Goal: Task Accomplishment & Management: Manage account settings

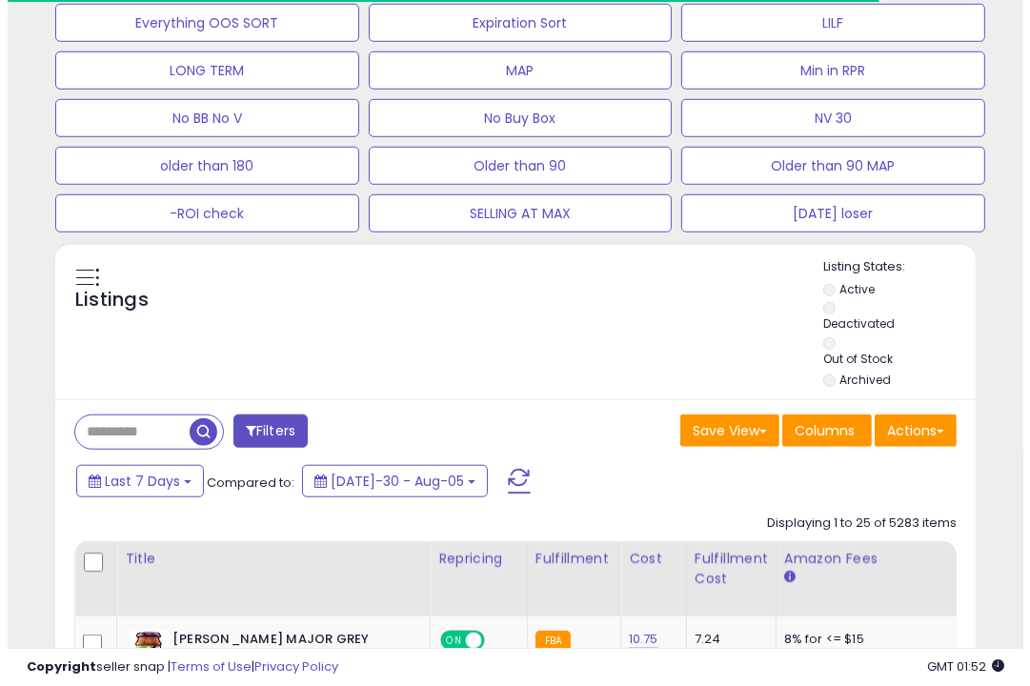
scroll to position [1009, 0]
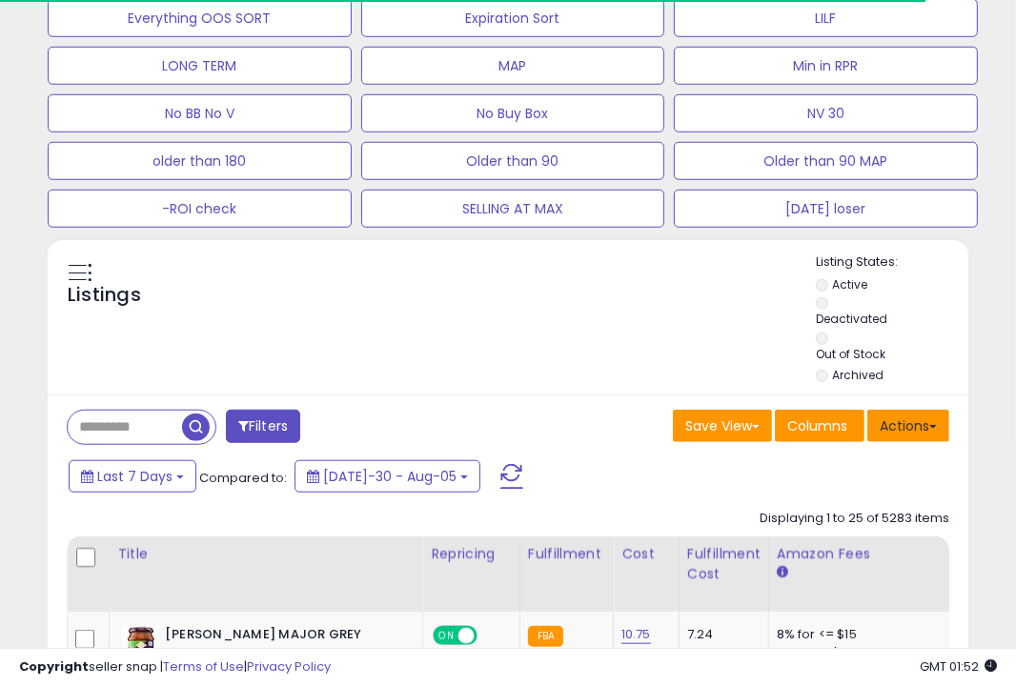
click at [911, 421] on button "Actions" at bounding box center [908, 426] width 82 height 32
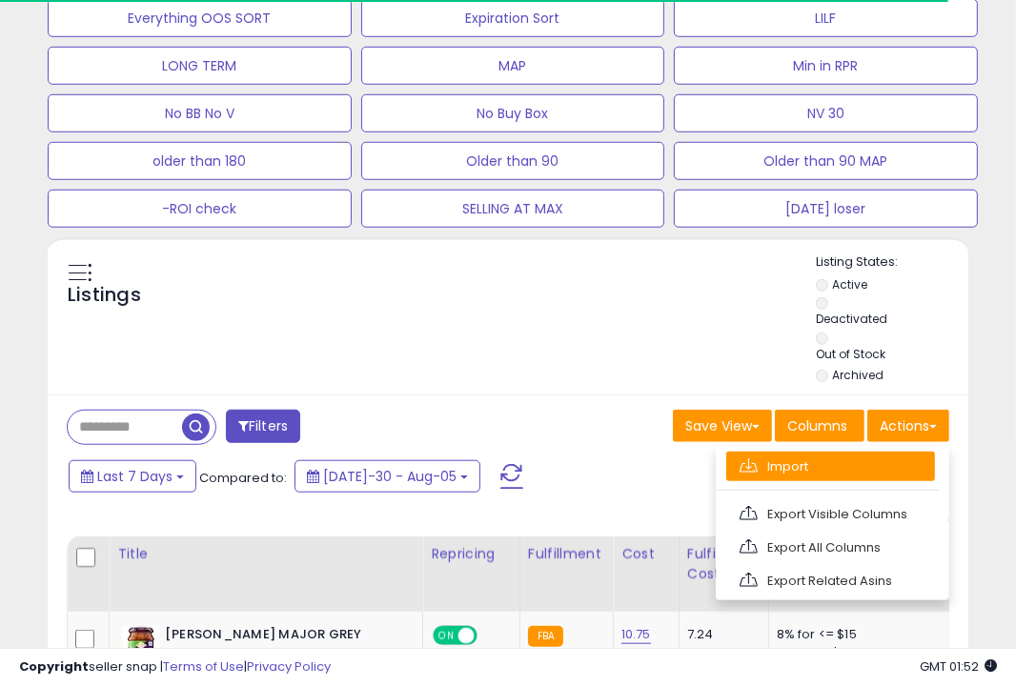
click at [847, 465] on link "Import" at bounding box center [830, 467] width 209 height 30
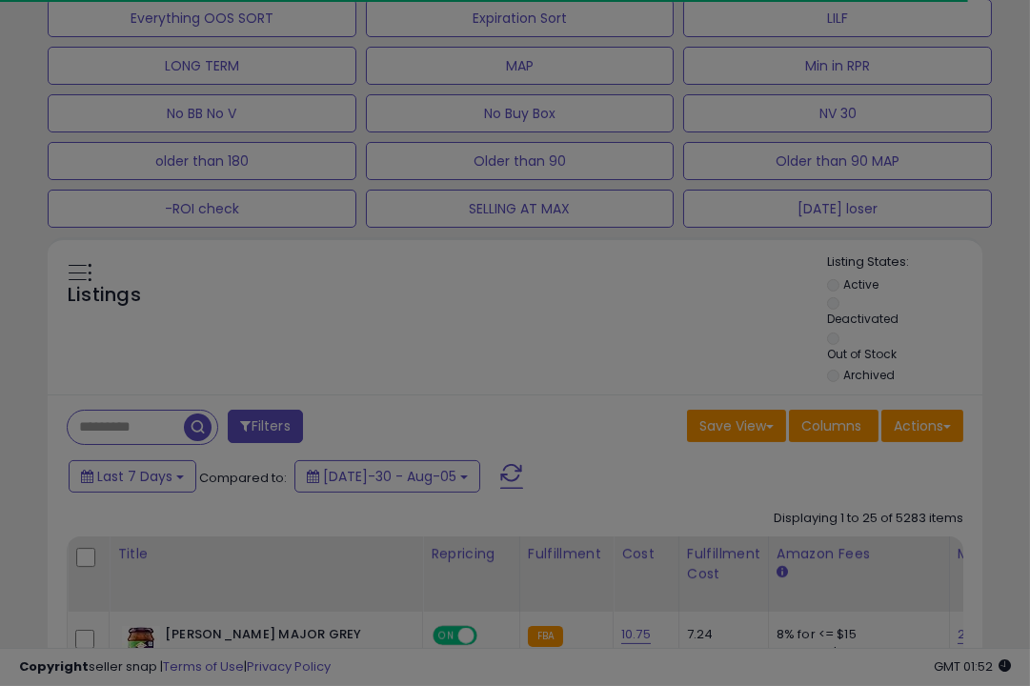
scroll to position [390, 539]
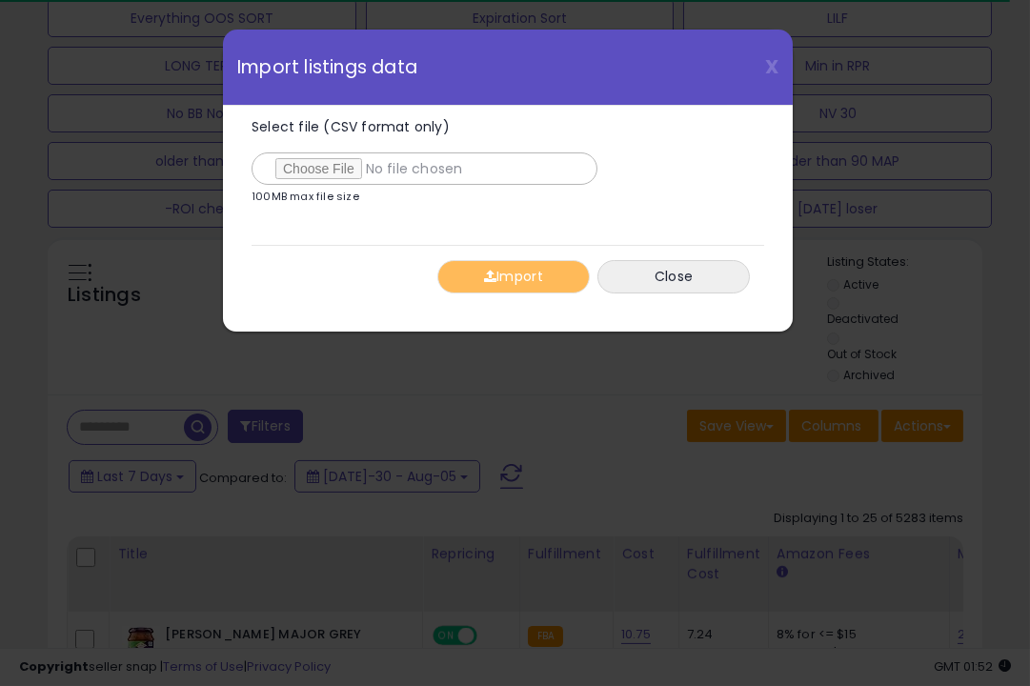
type input "**********"
click at [540, 277] on button "Import" at bounding box center [513, 276] width 152 height 33
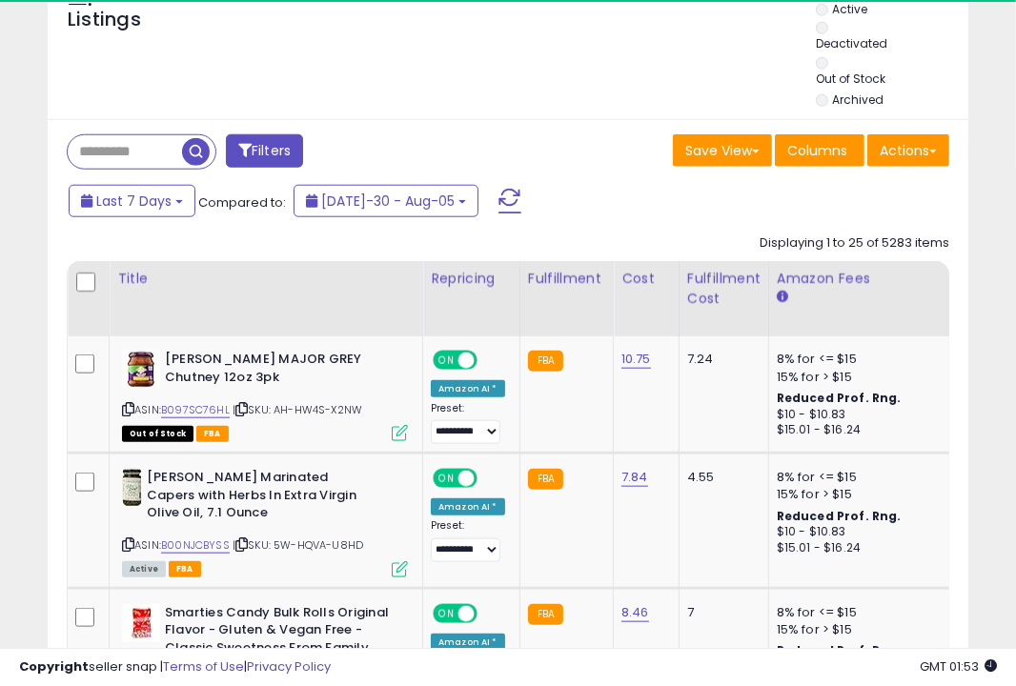
scroll to position [1288, 0]
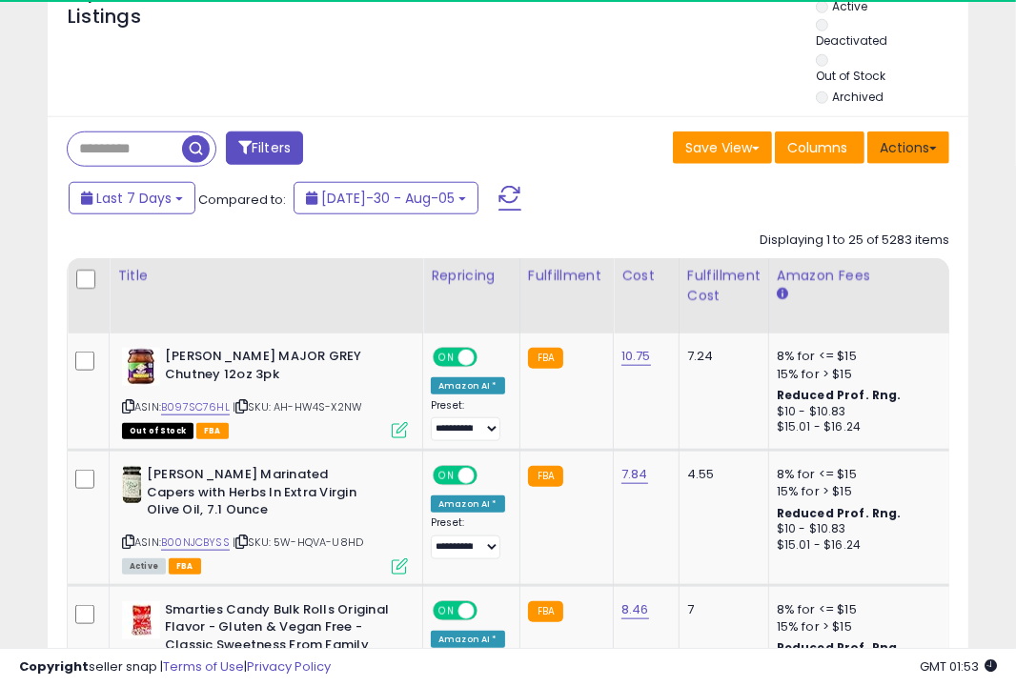
click at [905, 141] on button "Actions" at bounding box center [908, 148] width 82 height 32
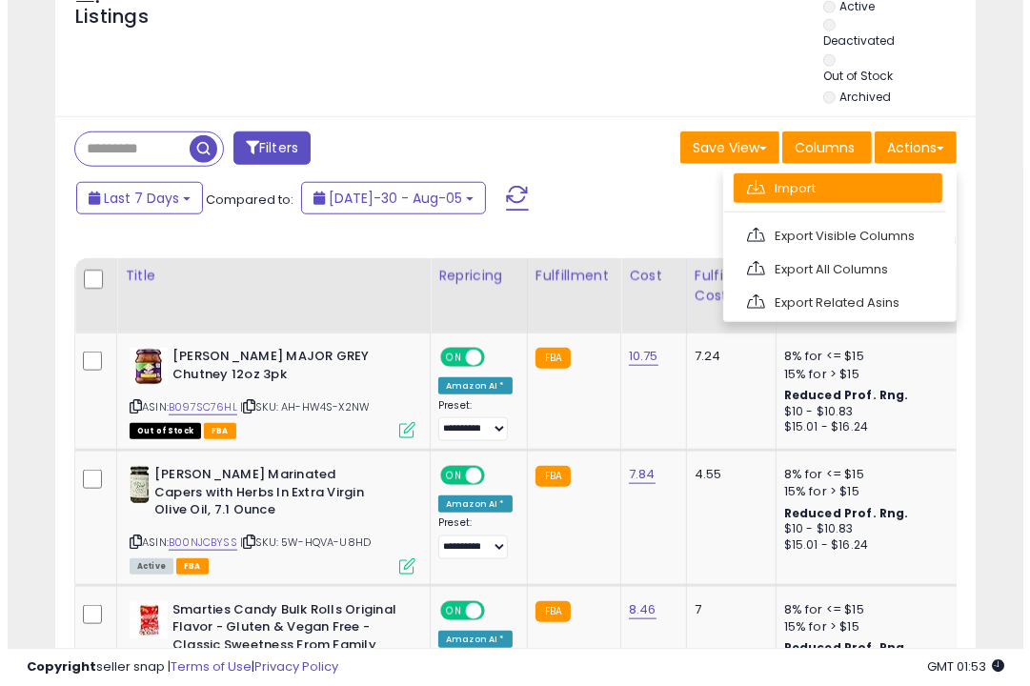
scroll to position [390, 531]
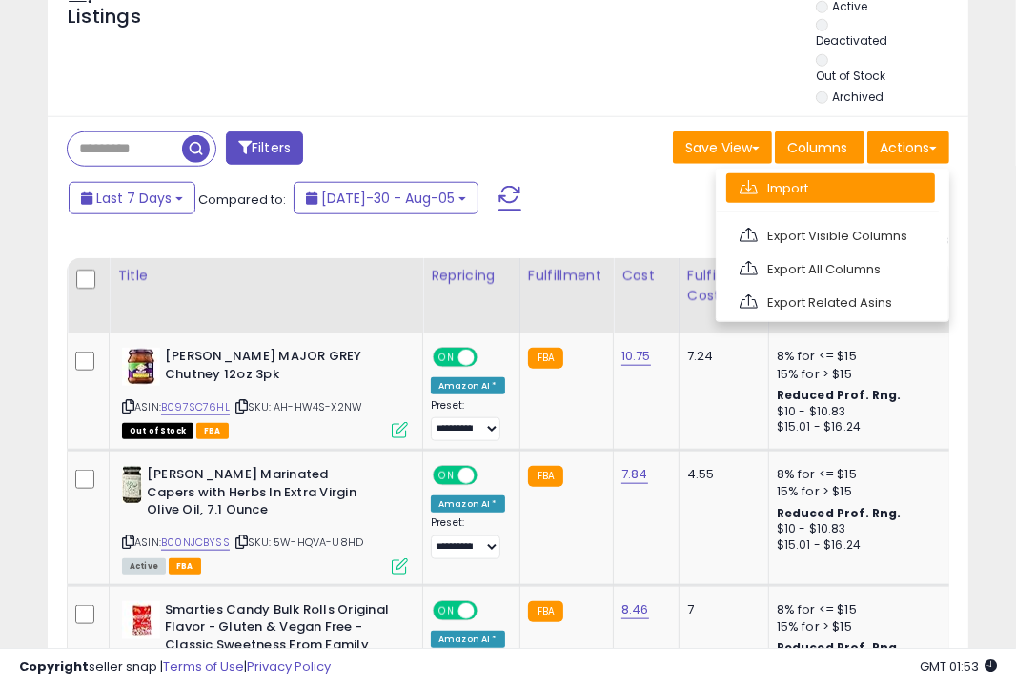
click at [836, 184] on link "Import" at bounding box center [830, 188] width 209 height 30
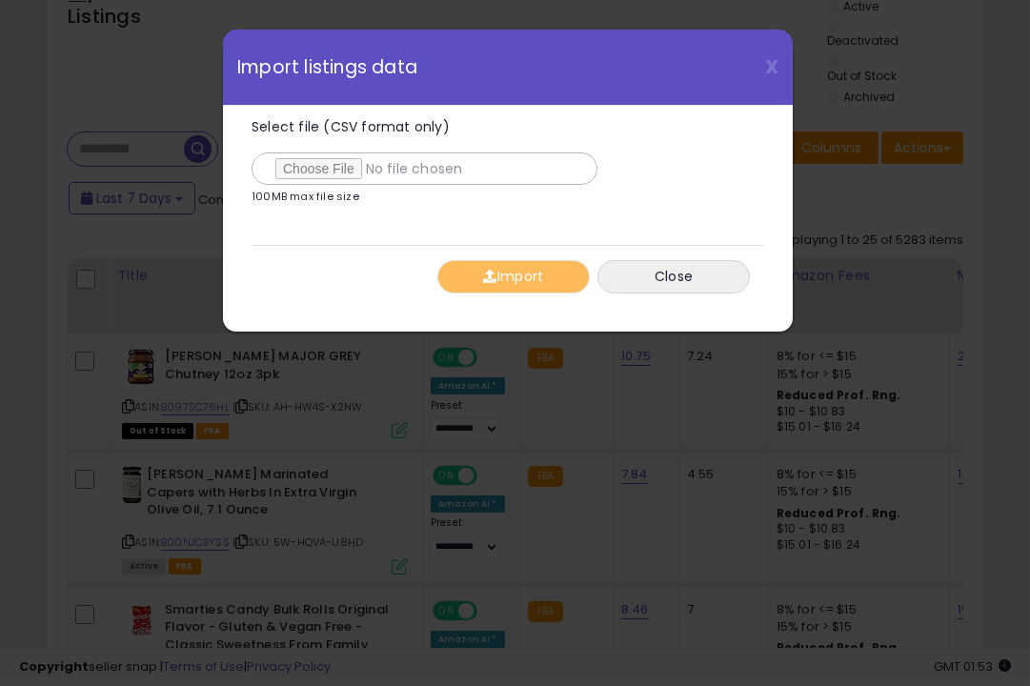
type input "**********"
click at [512, 276] on button "Import" at bounding box center [513, 276] width 152 height 33
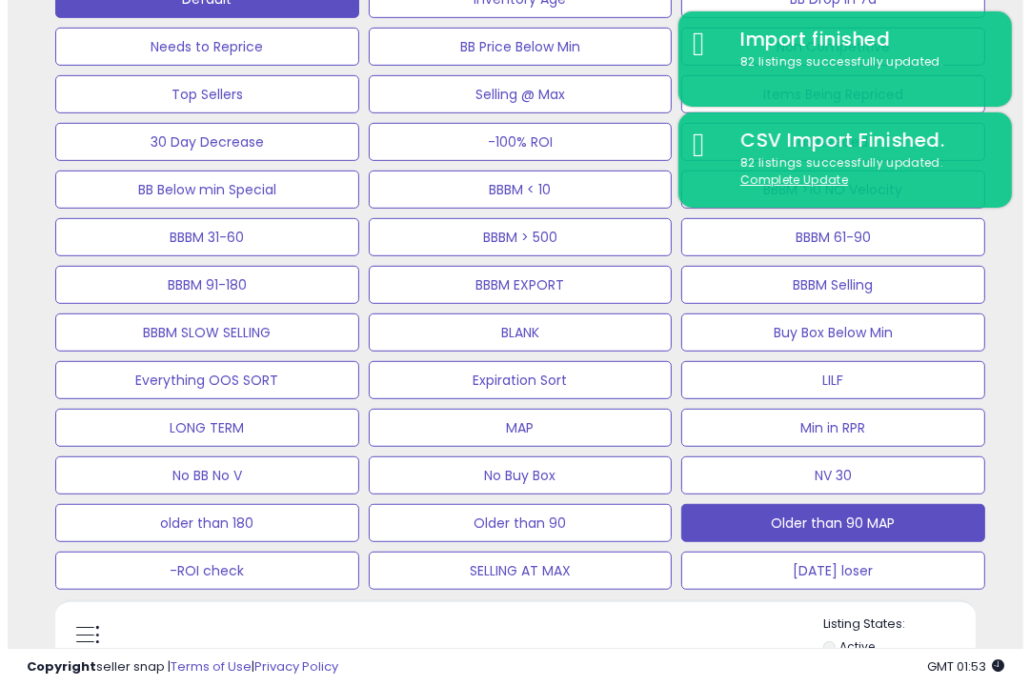
scroll to position [646, 0]
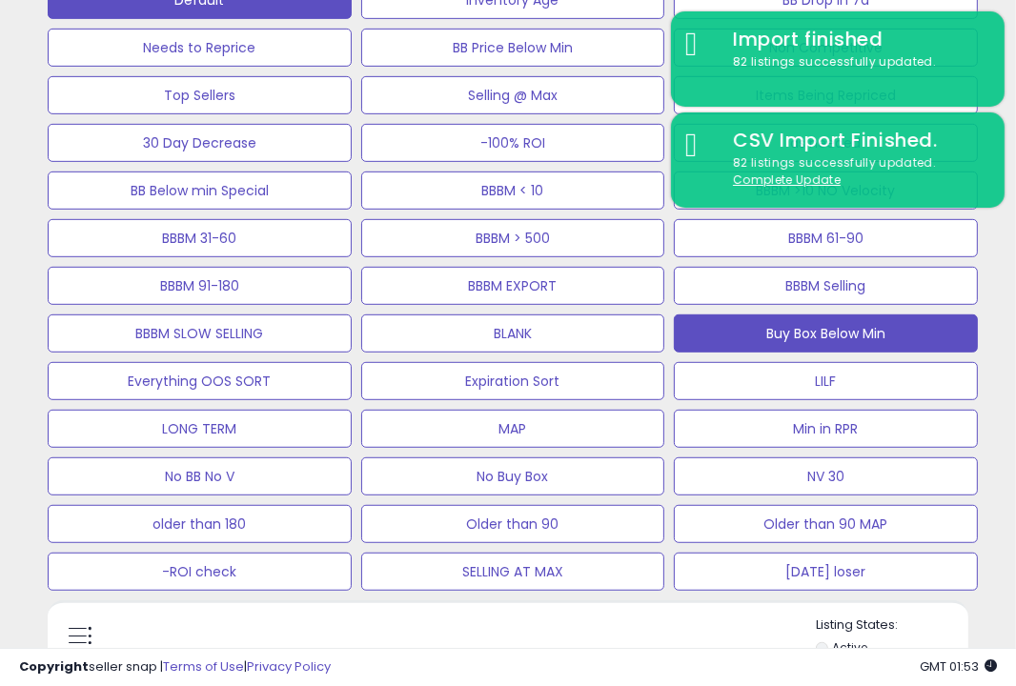
click at [665, 19] on button "Buy Box Below Min" at bounding box center [513, 0] width 304 height 38
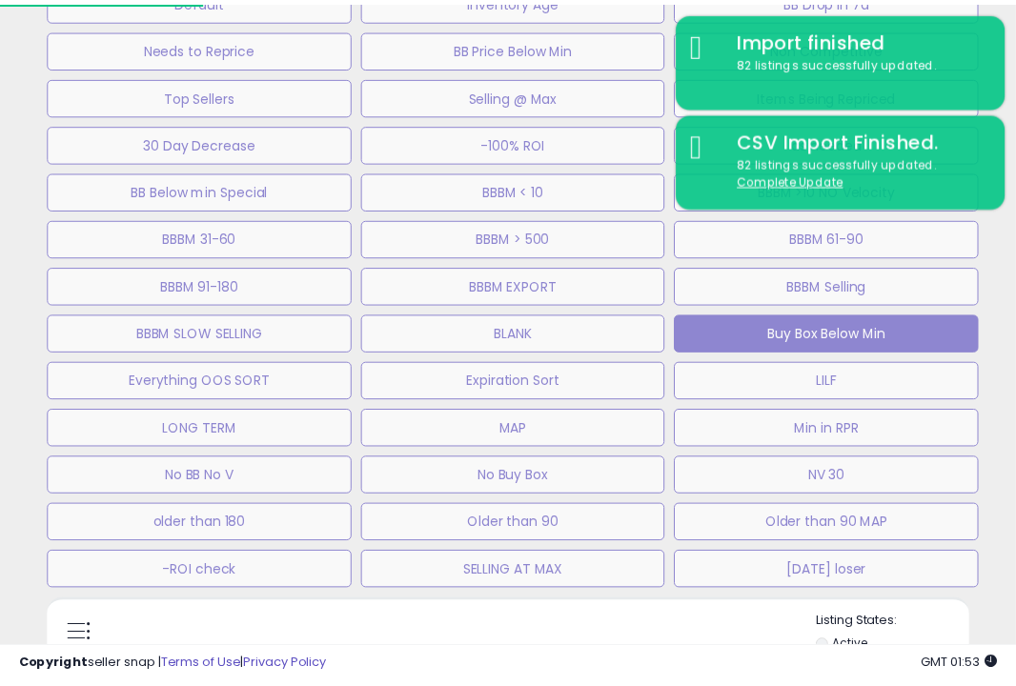
scroll to position [390, 539]
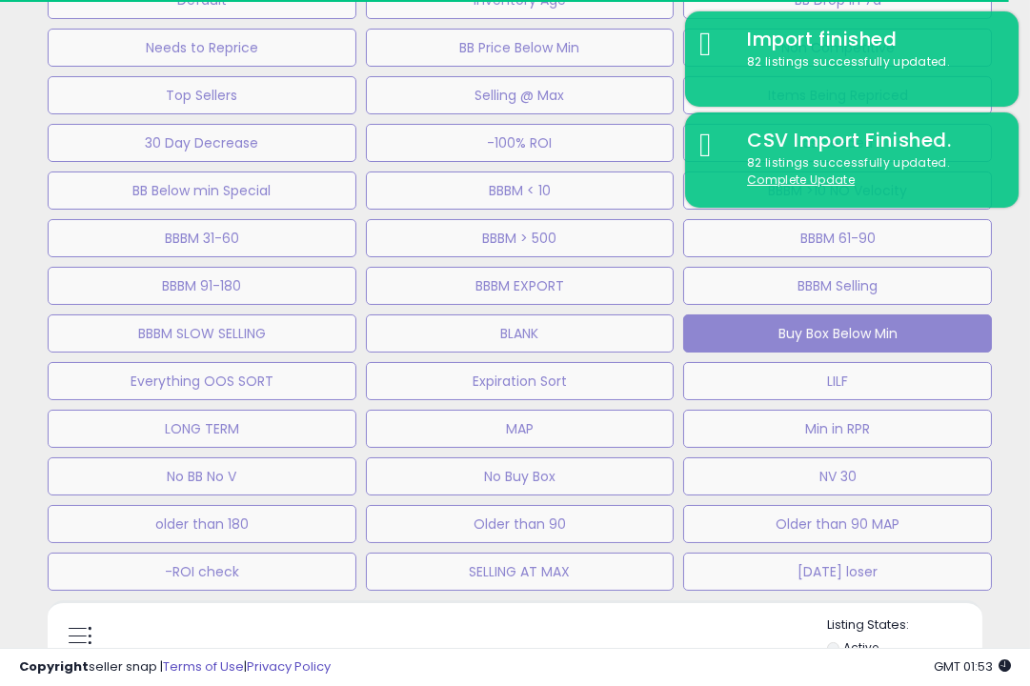
select select "**"
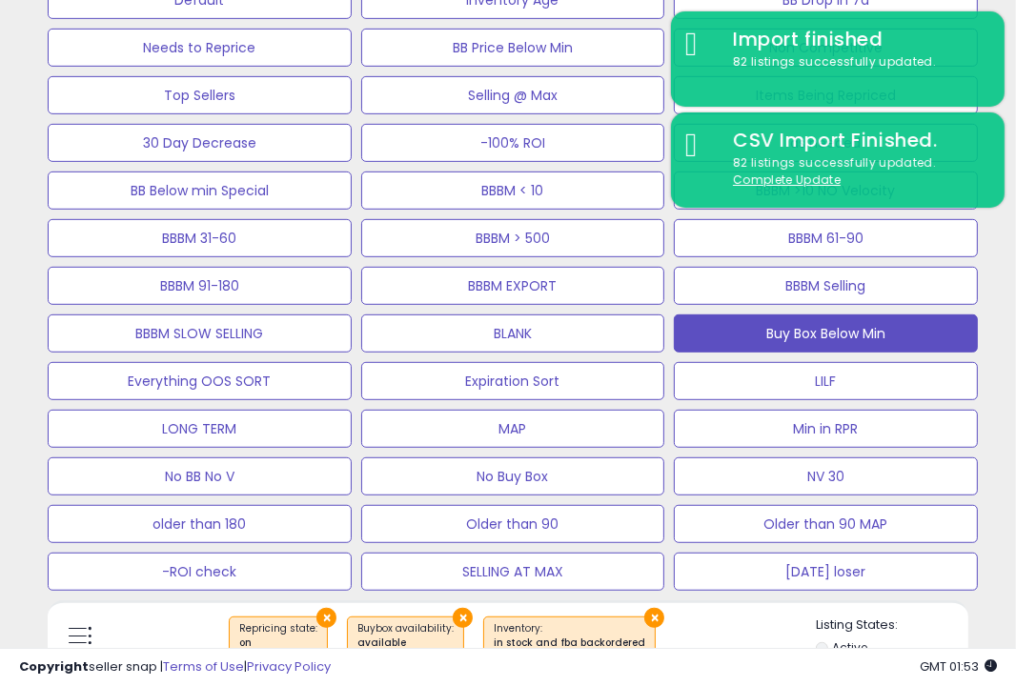
scroll to position [390, 531]
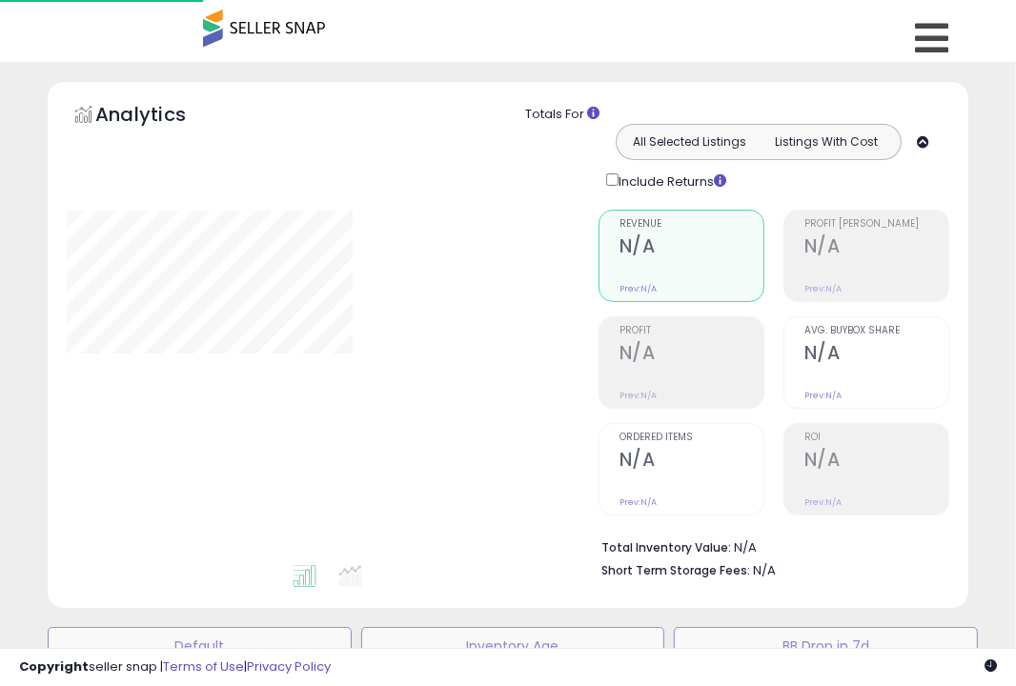
scroll to position [646, 0]
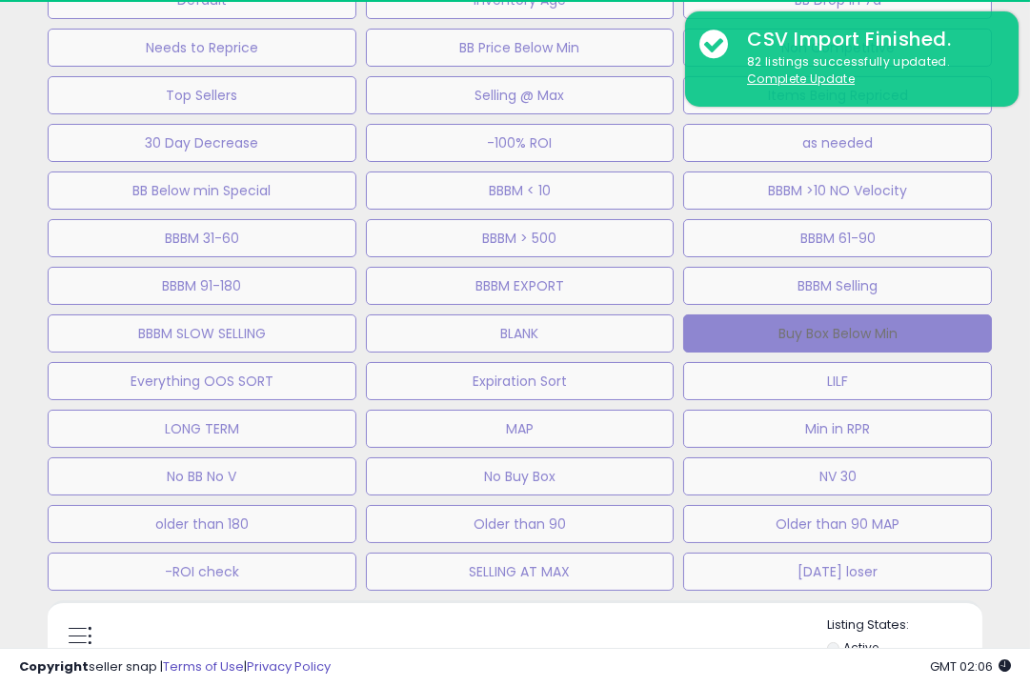
click at [926, 330] on button "Buy Box Below Min" at bounding box center [837, 334] width 309 height 38
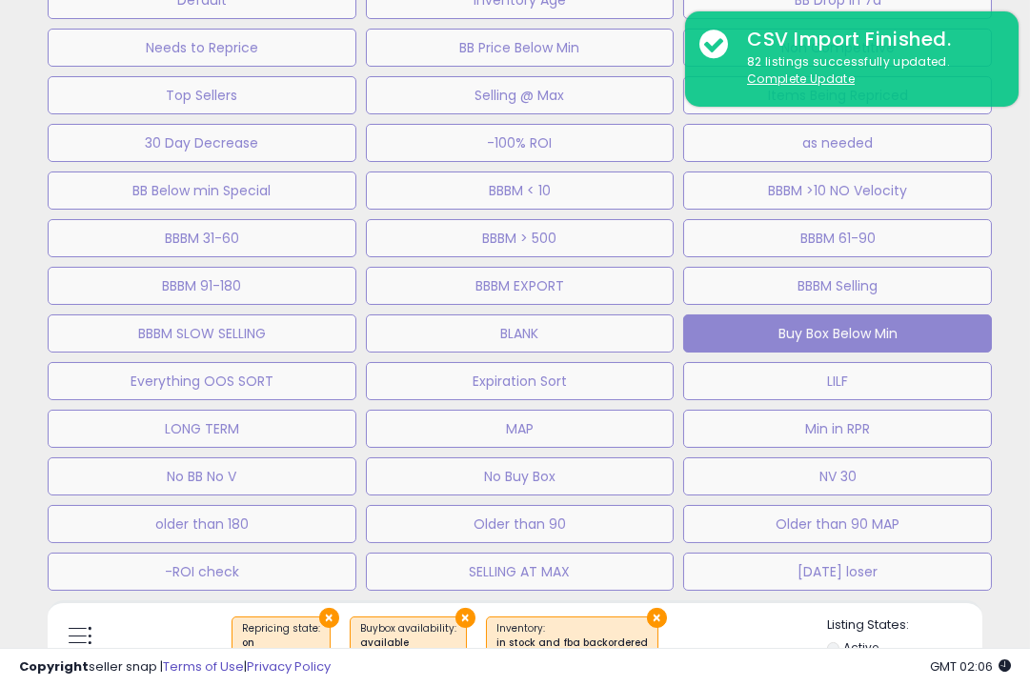
select select "**"
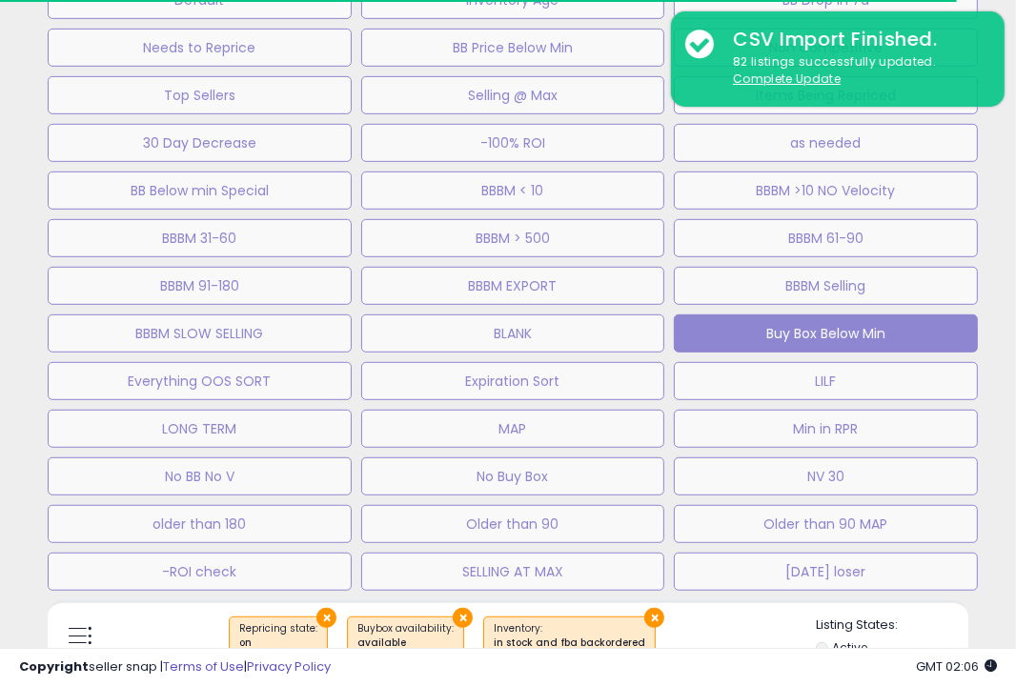
scroll to position [390, 531]
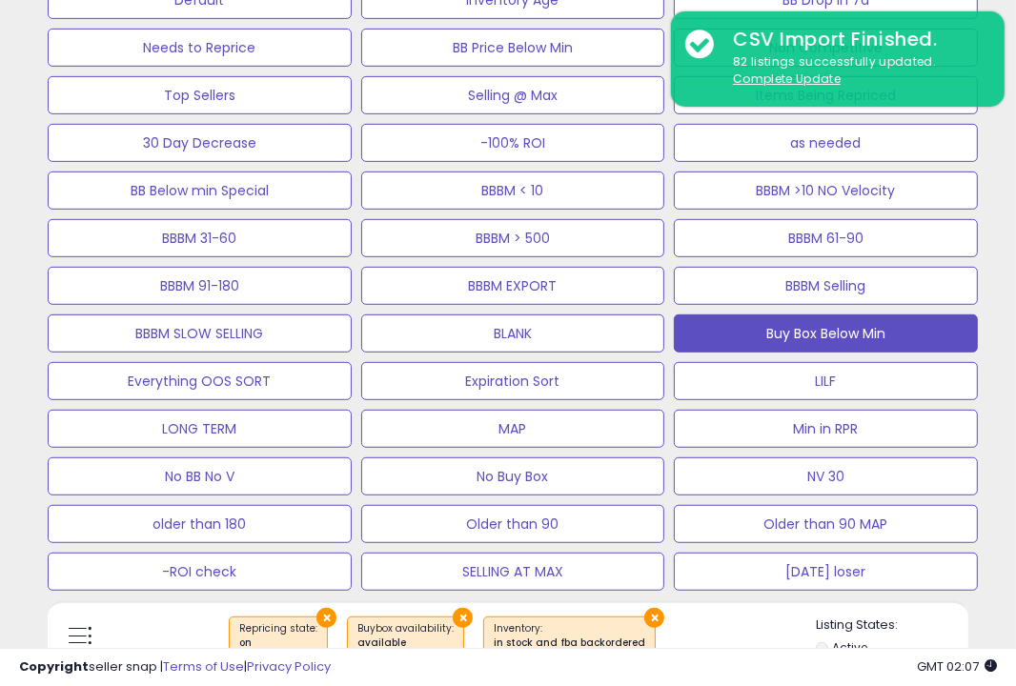
scroll to position [390, 531]
drag, startPoint x: 0, startPoint y: 0, endPoint x: 995, endPoint y: 418, distance: 1079.4
click at [995, 414] on div "Default Inventory Age BB Drop in 7d Needs to Reprice BB Price Below Min Non Com…" at bounding box center [508, 280] width 997 height 619
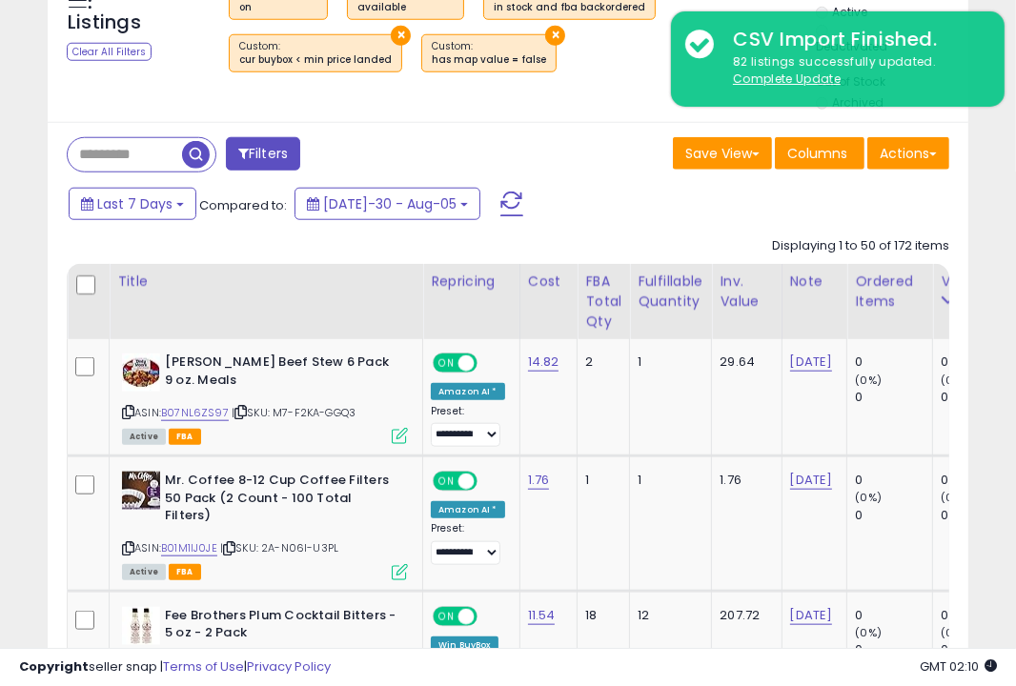
scroll to position [964, 0]
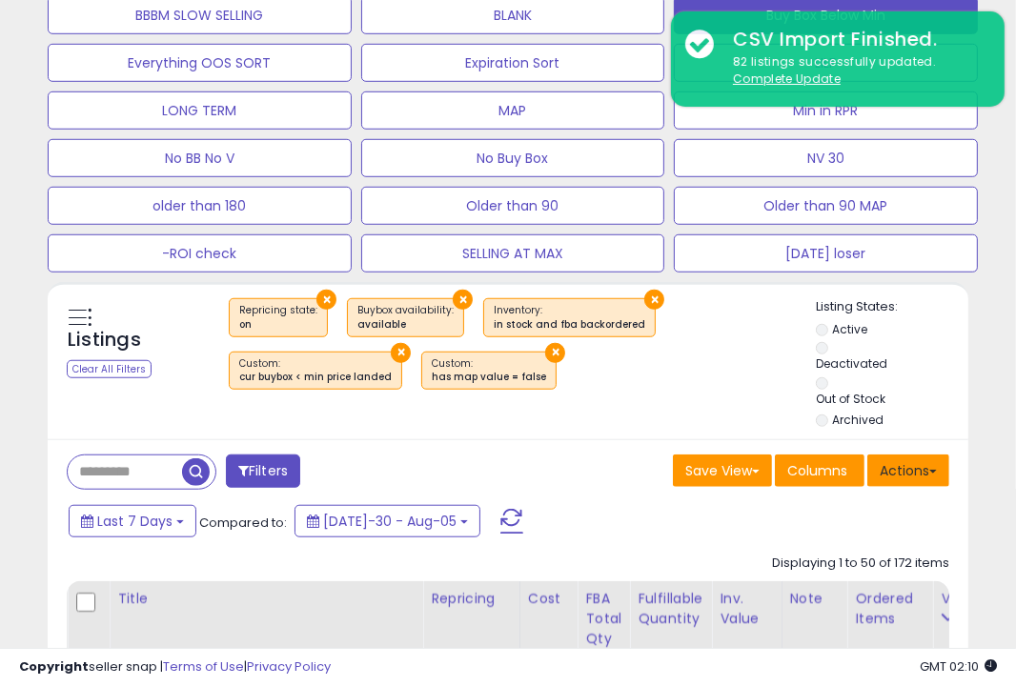
click at [903, 464] on button "Actions" at bounding box center [908, 471] width 82 height 32
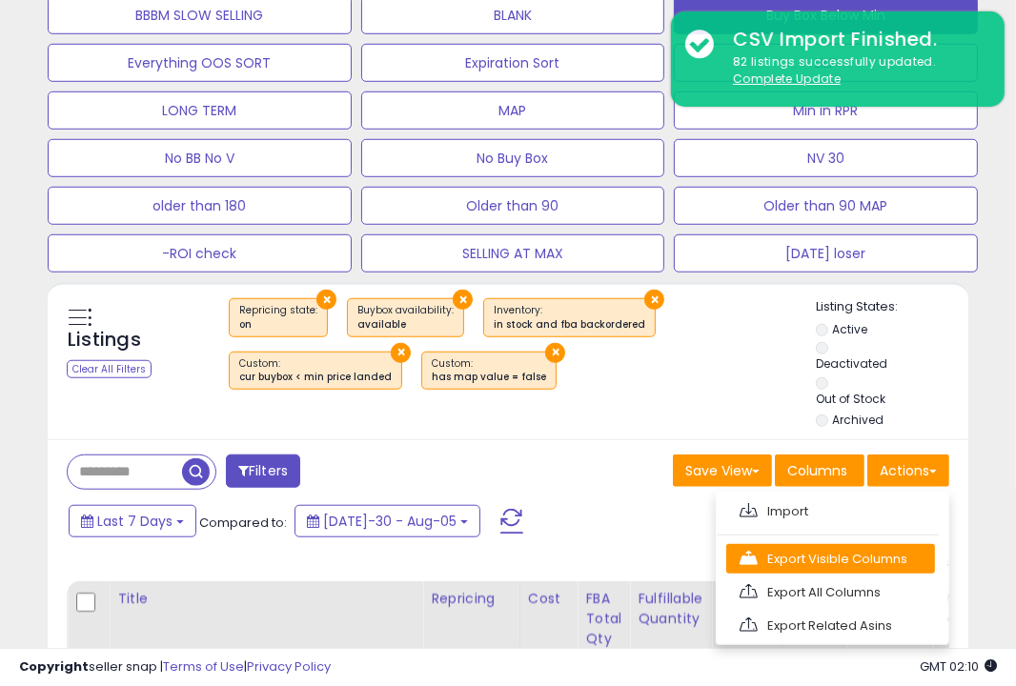
click at [863, 550] on link "Export Visible Columns" at bounding box center [830, 559] width 209 height 30
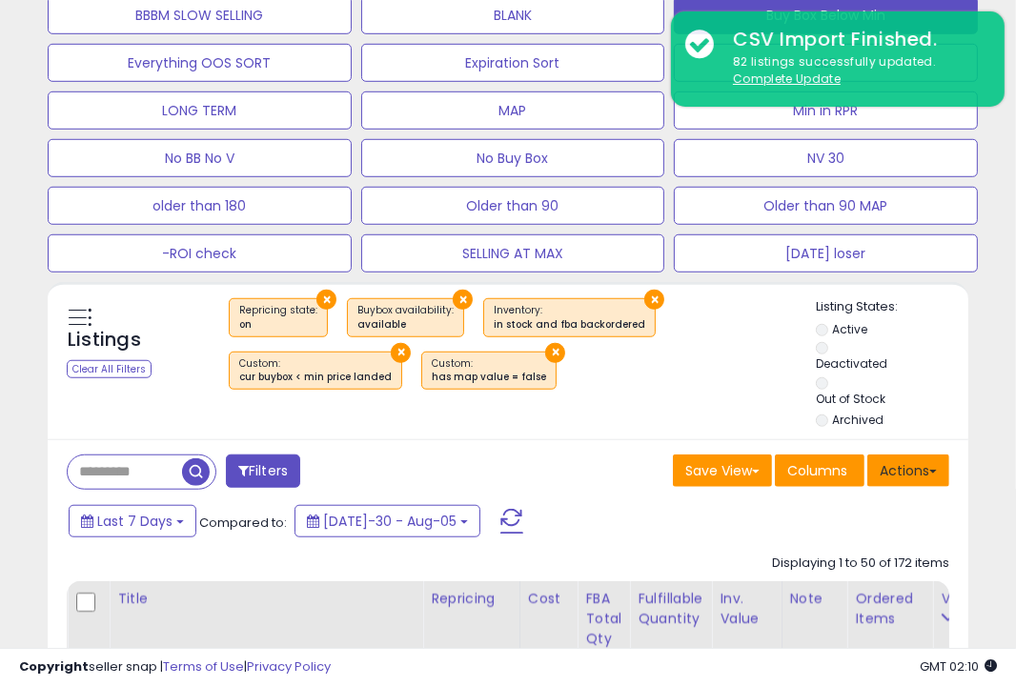
drag, startPoint x: 920, startPoint y: 467, endPoint x: 890, endPoint y: 480, distance: 32.4
click at [920, 466] on button "Actions" at bounding box center [908, 471] width 82 height 32
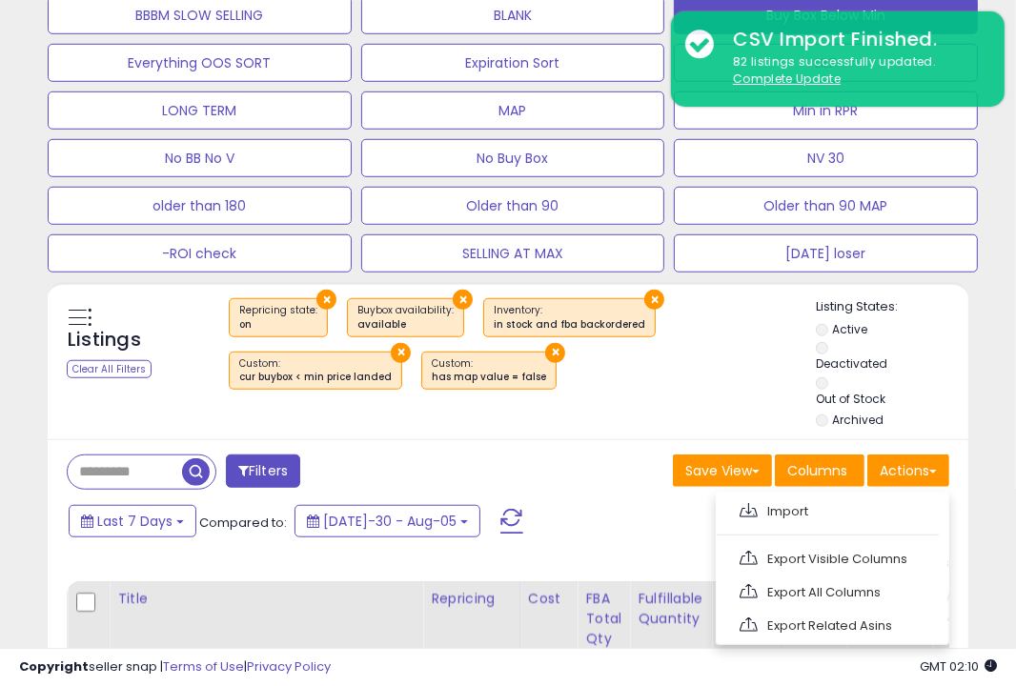
click at [824, 555] on link "Export Visible Columns" at bounding box center [830, 559] width 209 height 30
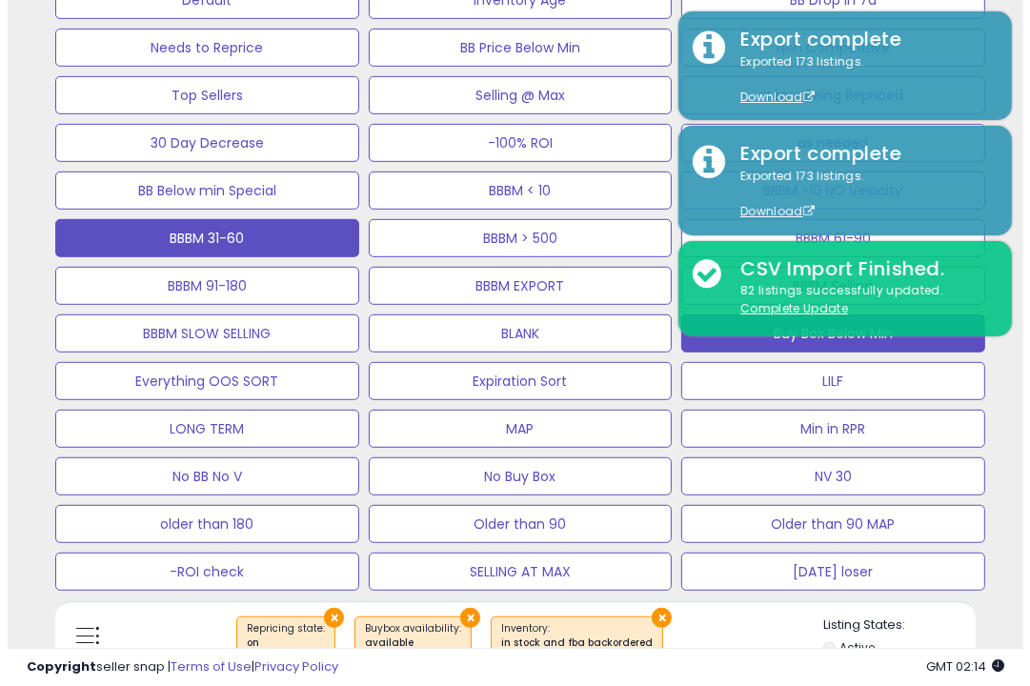
scroll to position [329, 0]
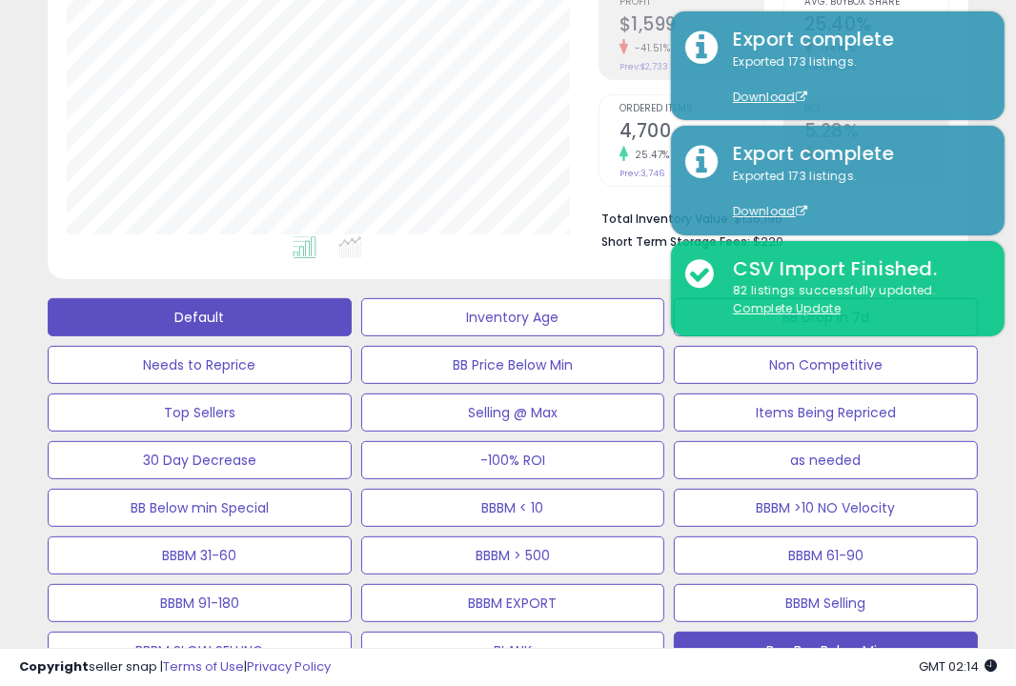
click at [231, 299] on button "Default" at bounding box center [200, 317] width 304 height 38
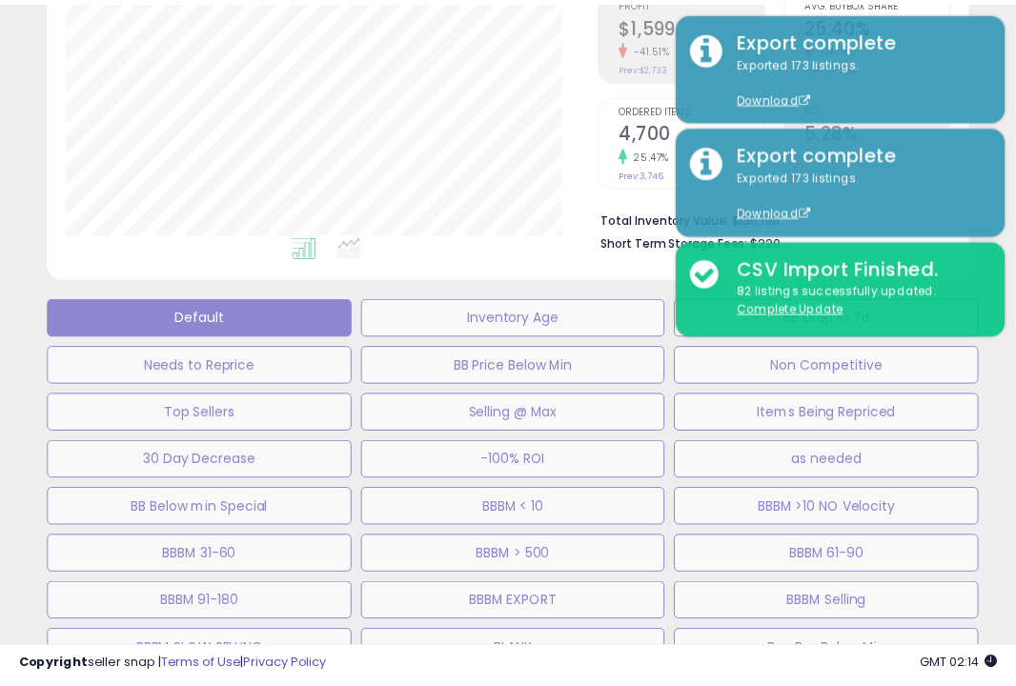
scroll to position [390, 539]
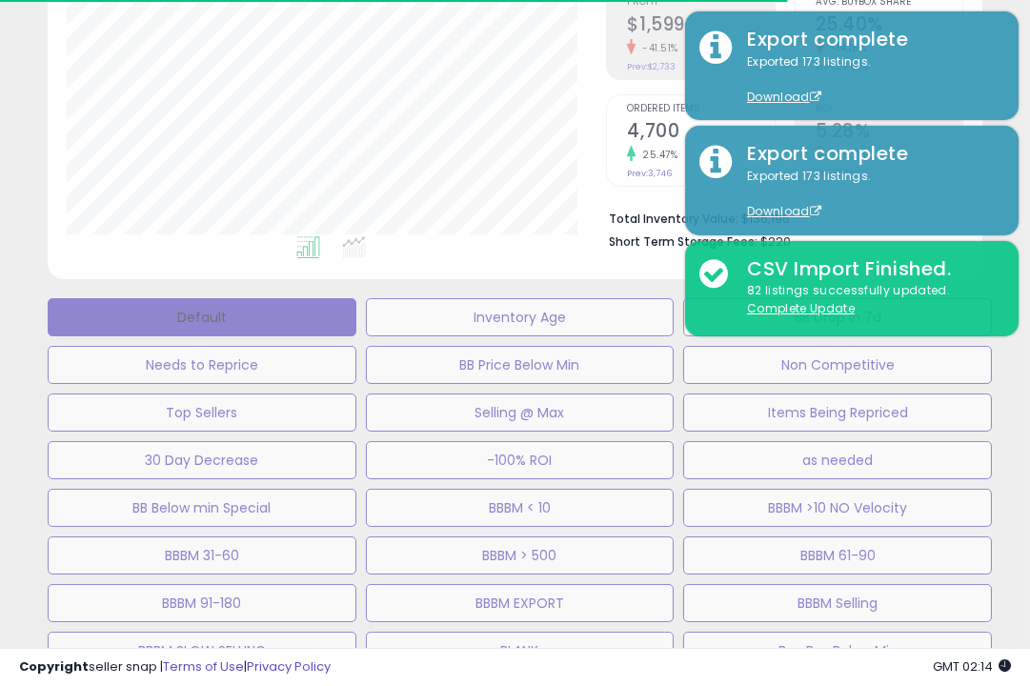
select select "**"
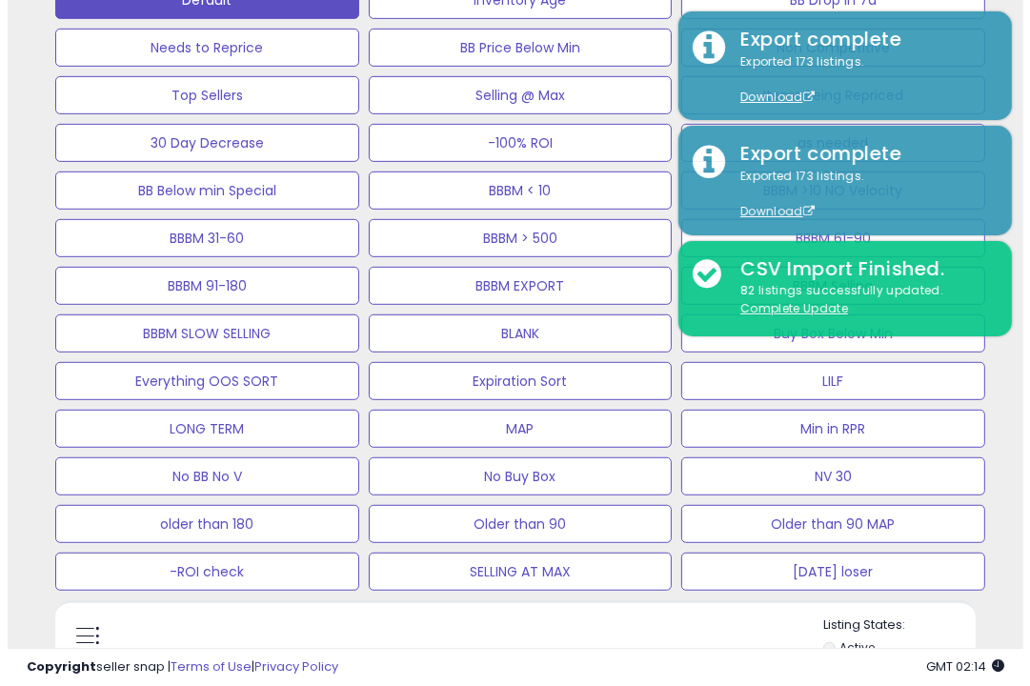
scroll to position [964, 0]
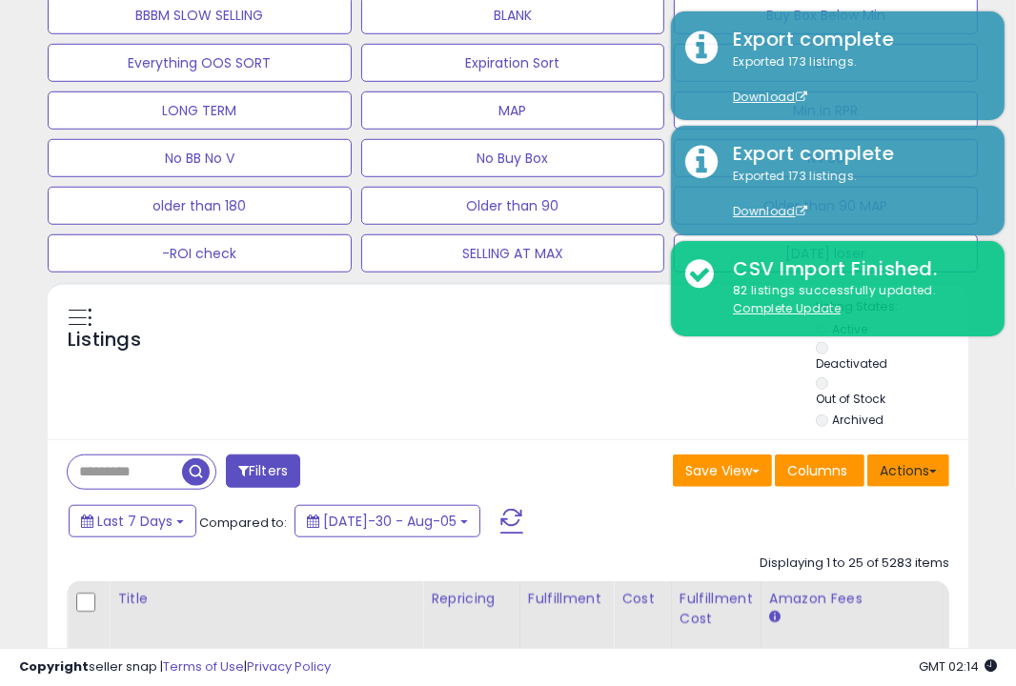
click at [892, 464] on button "Actions" at bounding box center [908, 471] width 82 height 32
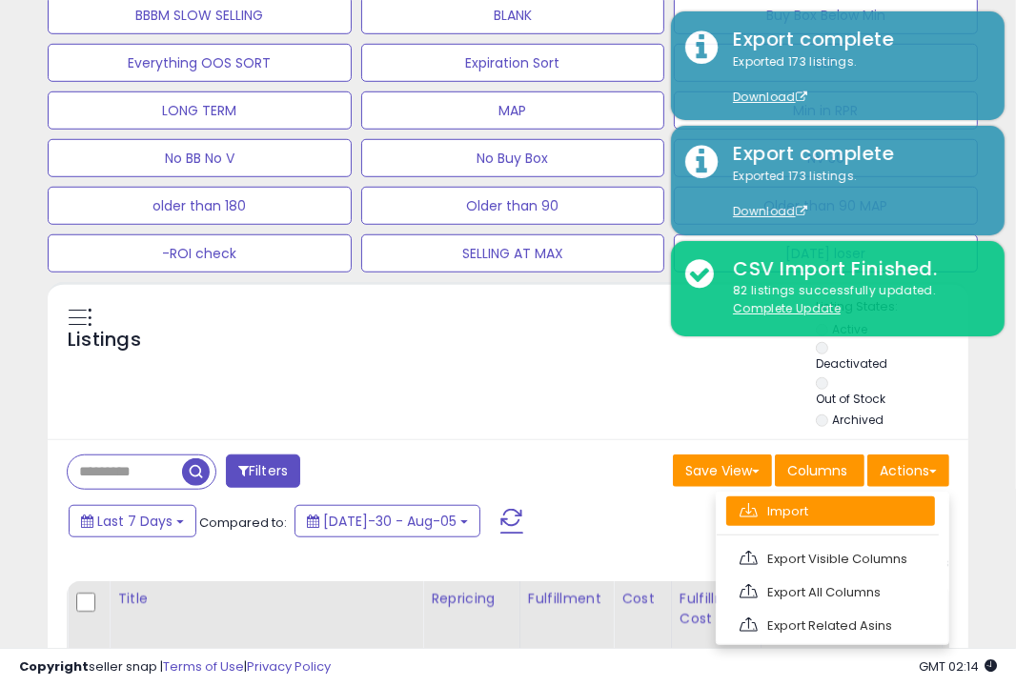
click at [840, 507] on link "Import" at bounding box center [830, 512] width 209 height 30
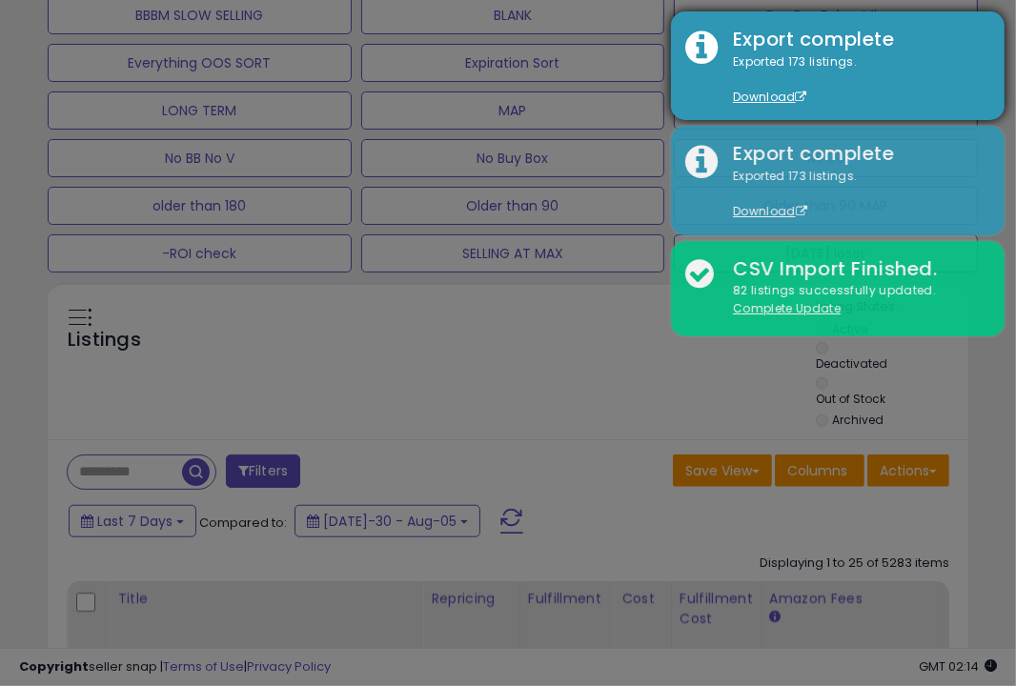
scroll to position [390, 539]
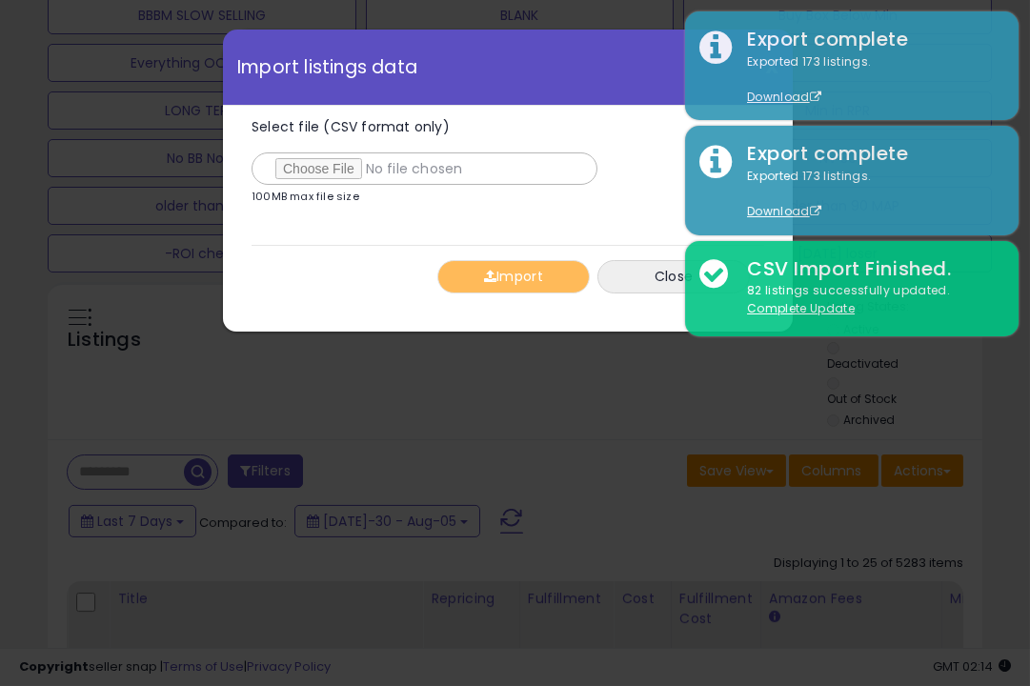
type input "**********"
click at [492, 270] on span "button" at bounding box center [490, 276] width 12 height 13
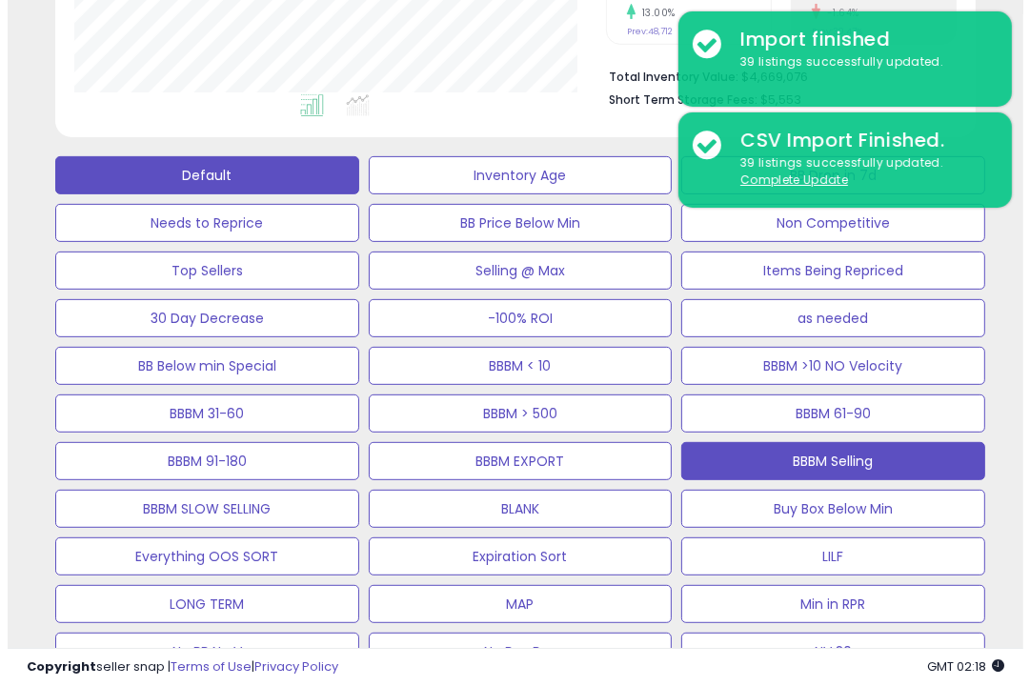
scroll to position [646, 0]
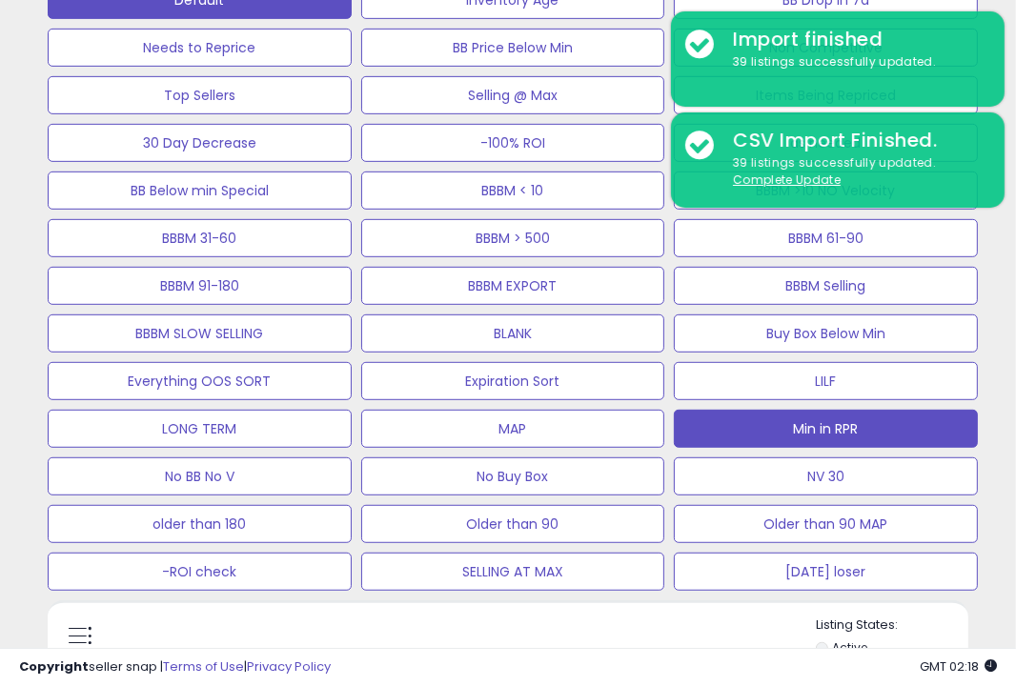
click at [665, 19] on button "Min in RPR" at bounding box center [513, 0] width 304 height 38
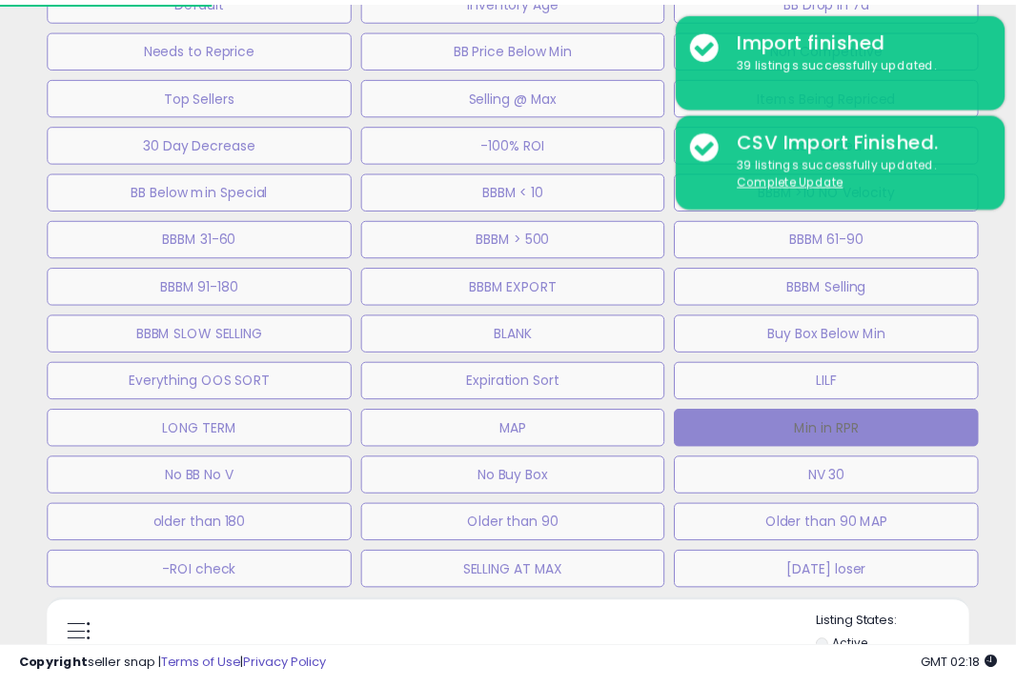
scroll to position [390, 539]
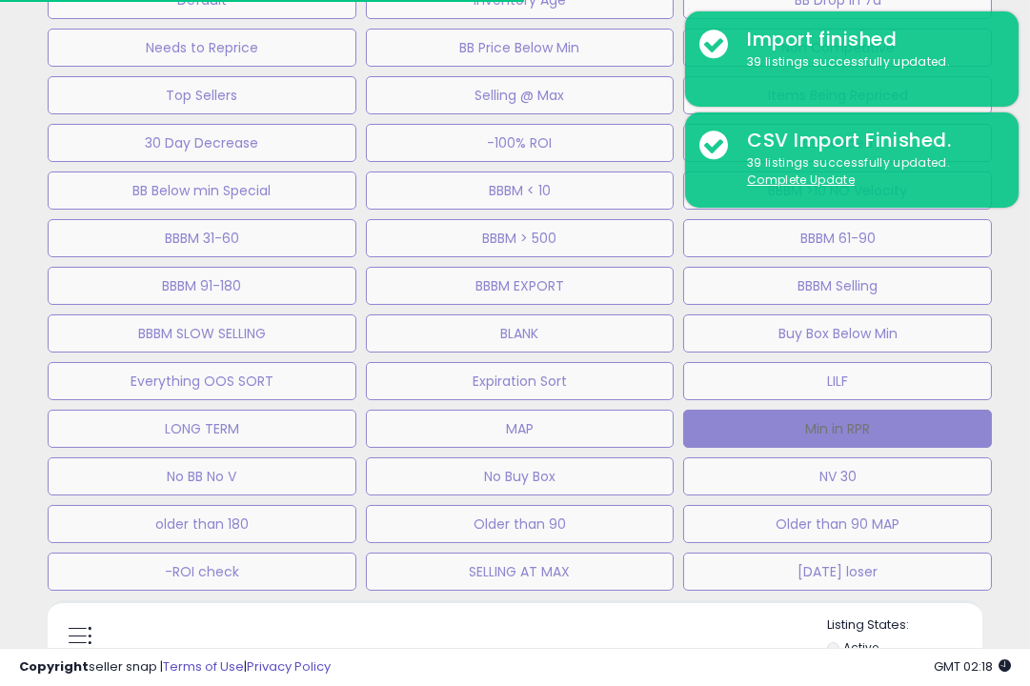
select select "**"
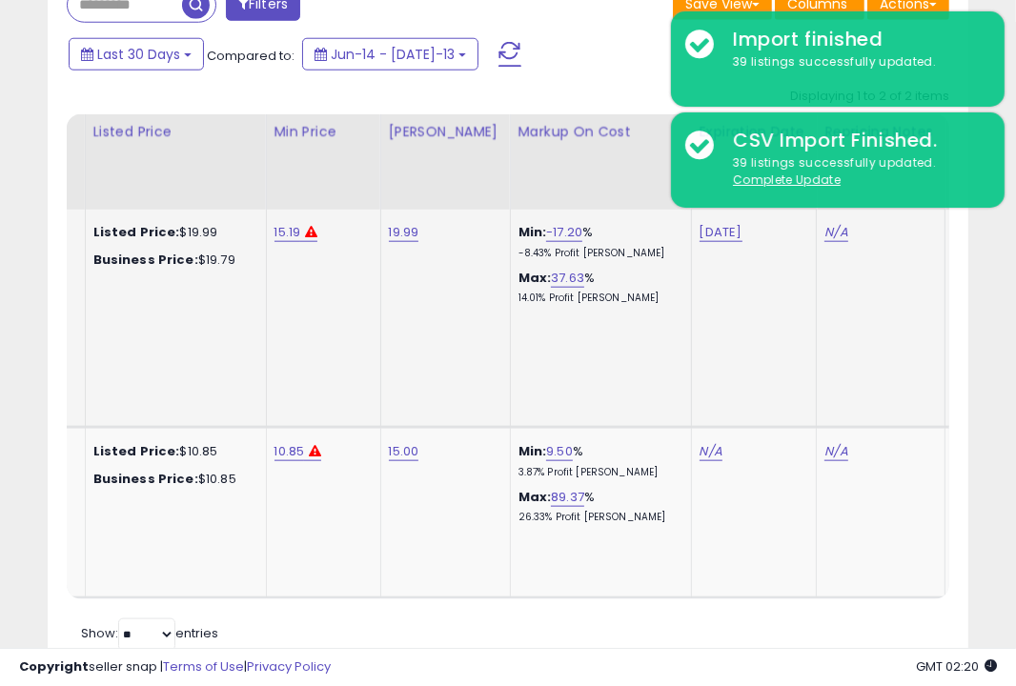
scroll to position [1432, 0]
click at [274, 233] on link "15.19" at bounding box center [287, 231] width 27 height 19
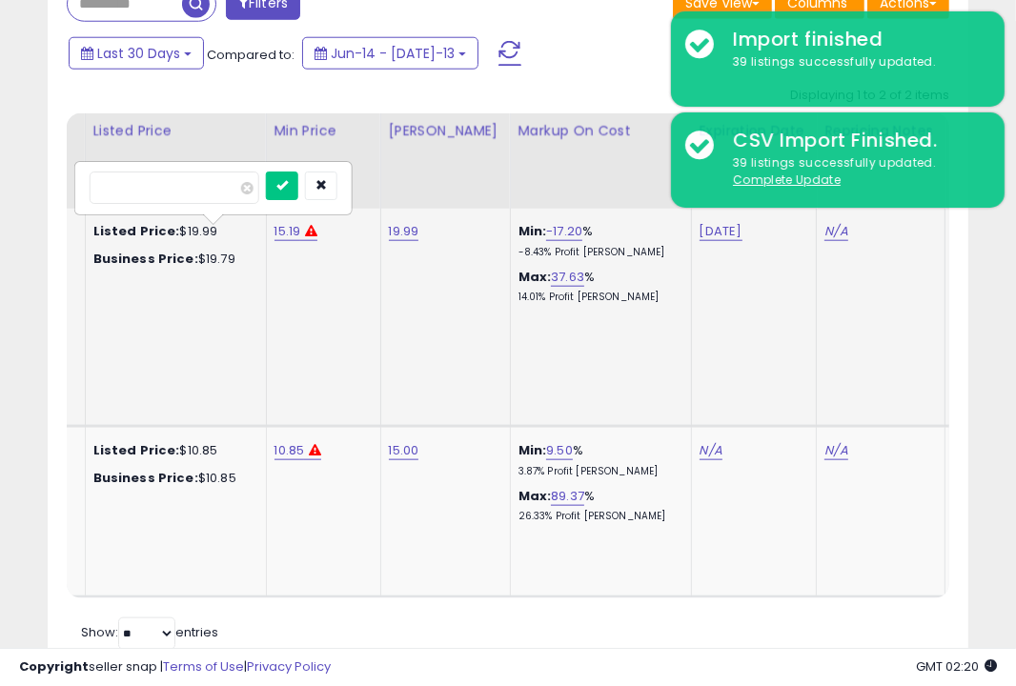
type input "*"
type input "*****"
click button "submit" at bounding box center [282, 186] width 32 height 29
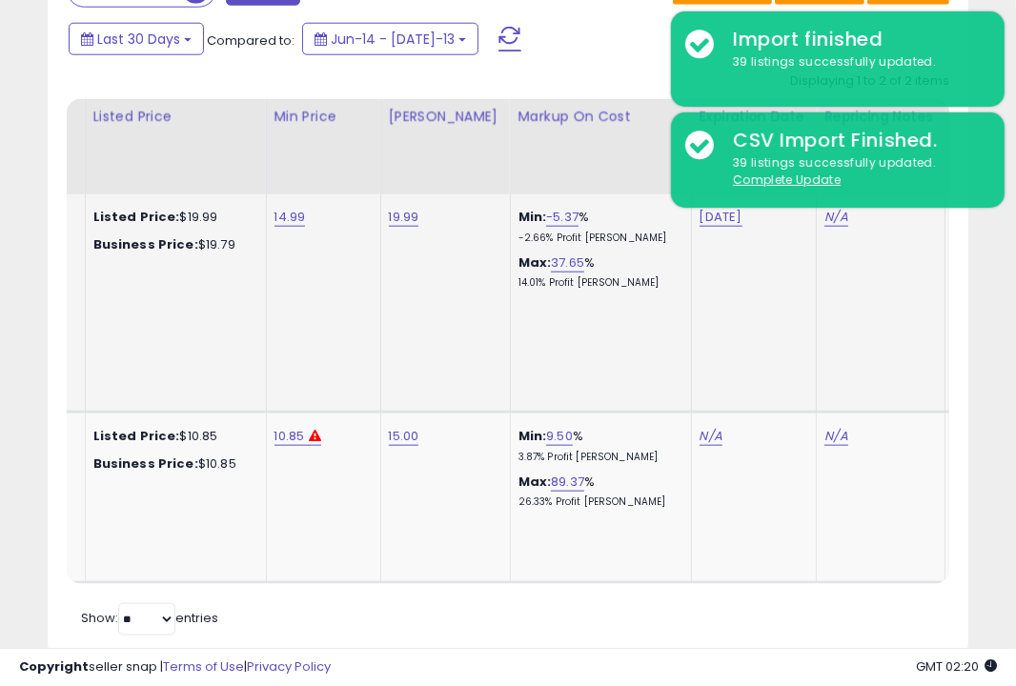
scroll to position [1467, 0]
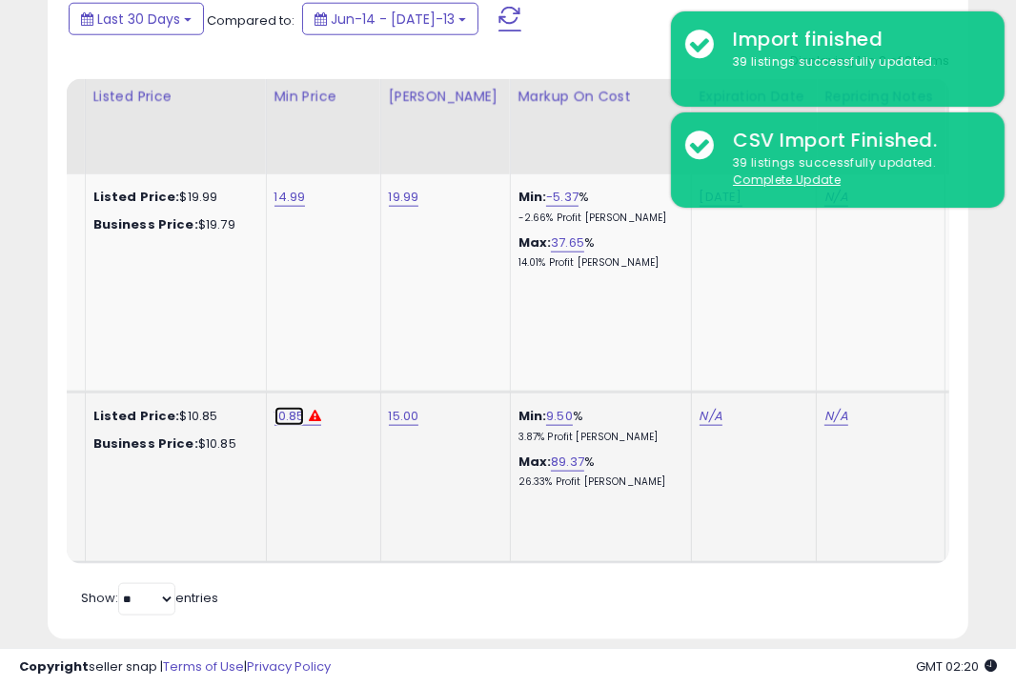
click at [274, 207] on link "10.85" at bounding box center [289, 197] width 31 height 19
drag, startPoint x: 177, startPoint y: 365, endPoint x: 29, endPoint y: 352, distance: 149.3
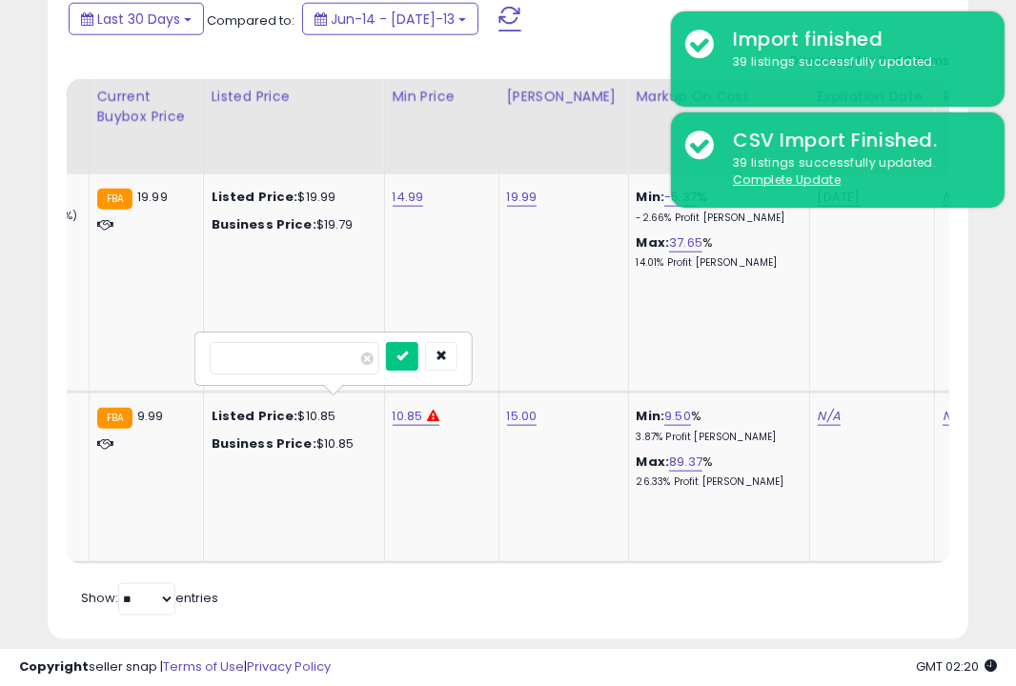
type input "*****"
click button "submit" at bounding box center [402, 356] width 32 height 29
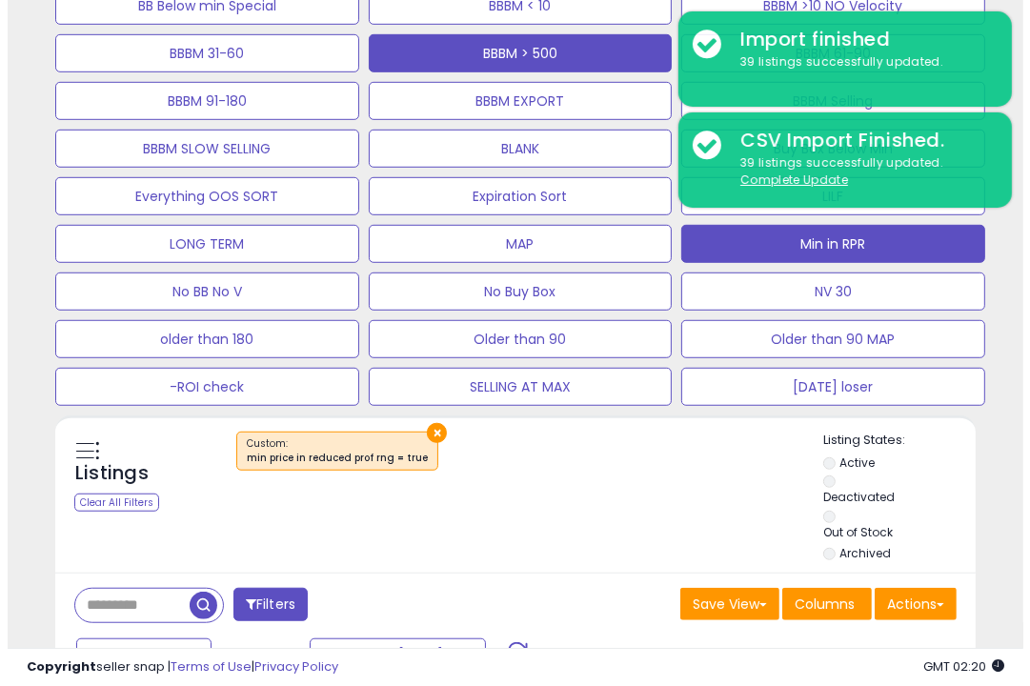
scroll to position [514, 0]
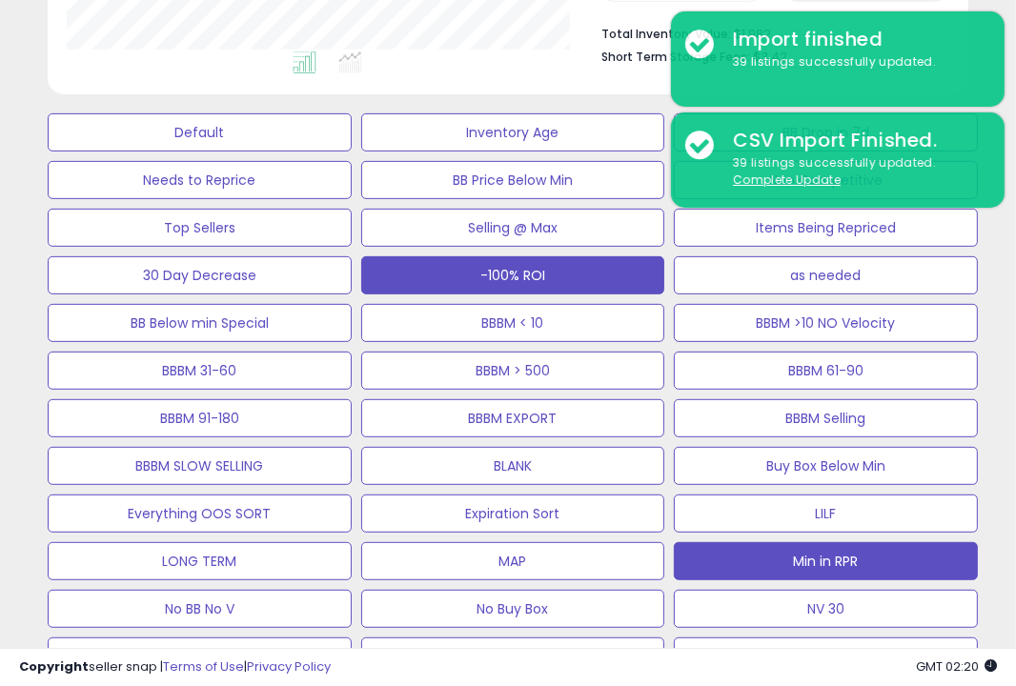
click at [352, 152] on button "-100% ROI" at bounding box center [200, 132] width 304 height 38
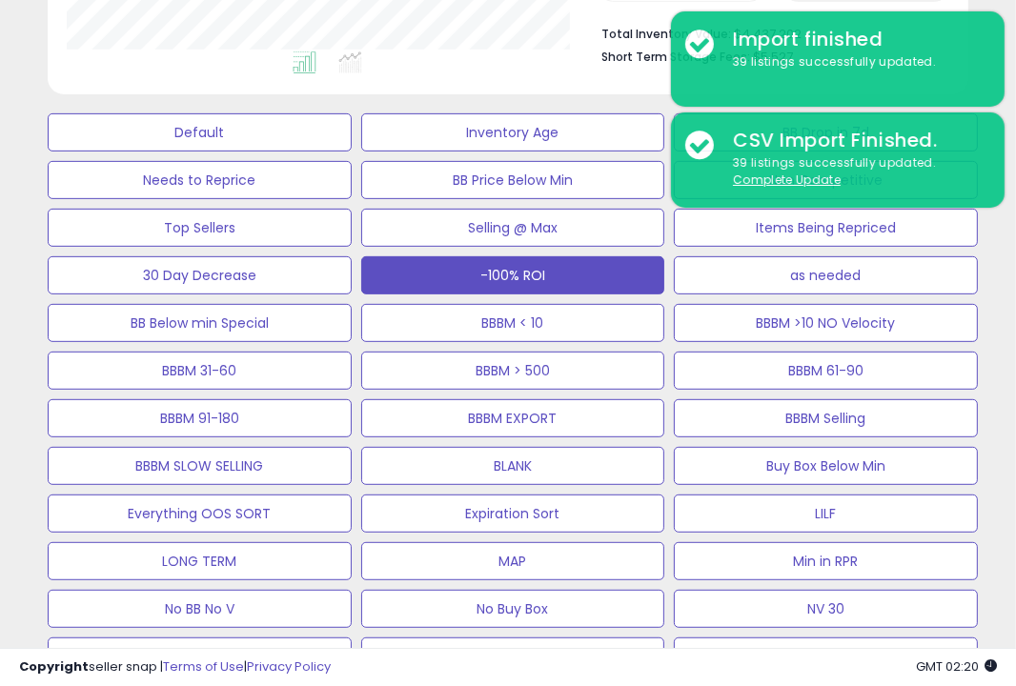
scroll to position [390, 531]
click at [992, 341] on div "Default Inventory Age BB Drop in 7d Needs to Reprice BB Price Below Min Non Com…" at bounding box center [508, 413] width 997 height 619
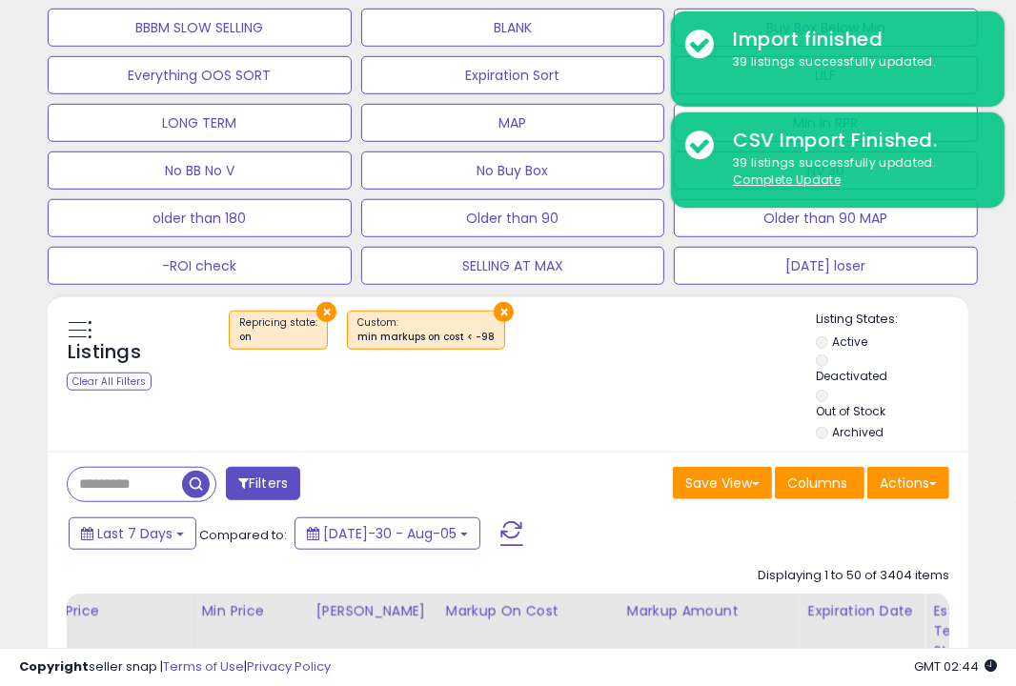
scroll to position [831, 0]
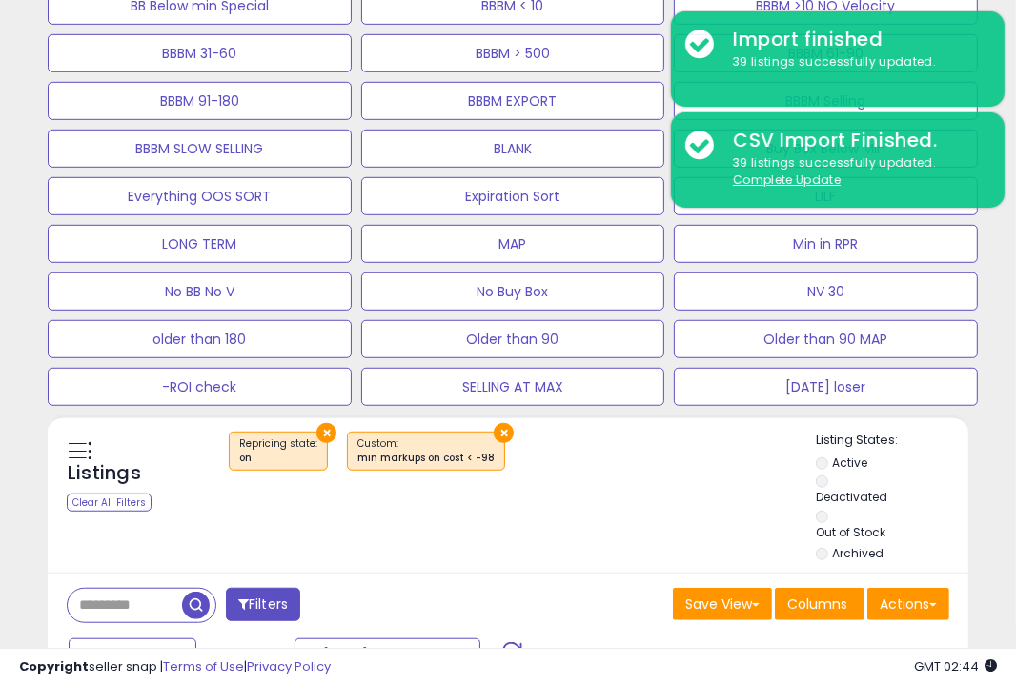
click at [690, 502] on div "Listings Clear All Filters × Repricing state : on" at bounding box center [508, 499] width 921 height 134
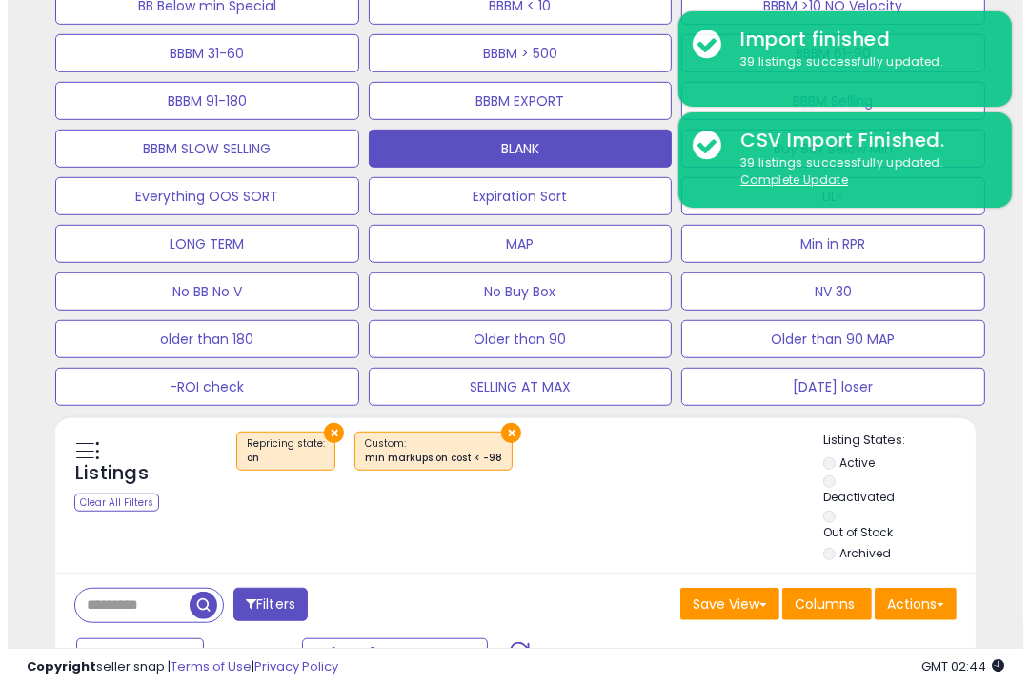
scroll to position [514, 0]
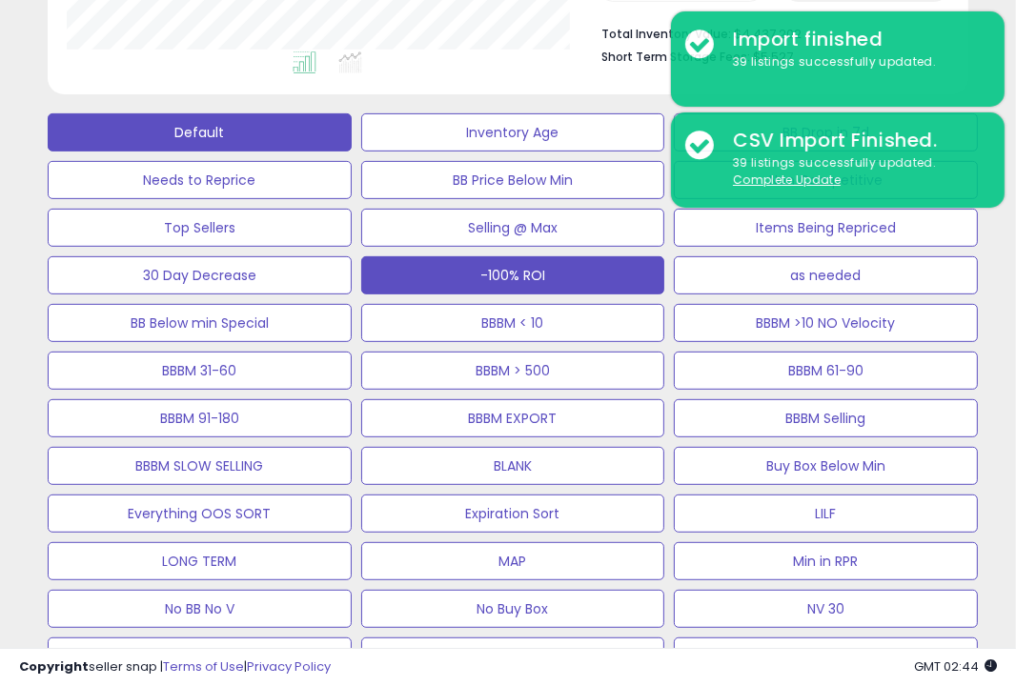
click at [315, 138] on button "Default" at bounding box center [200, 132] width 304 height 38
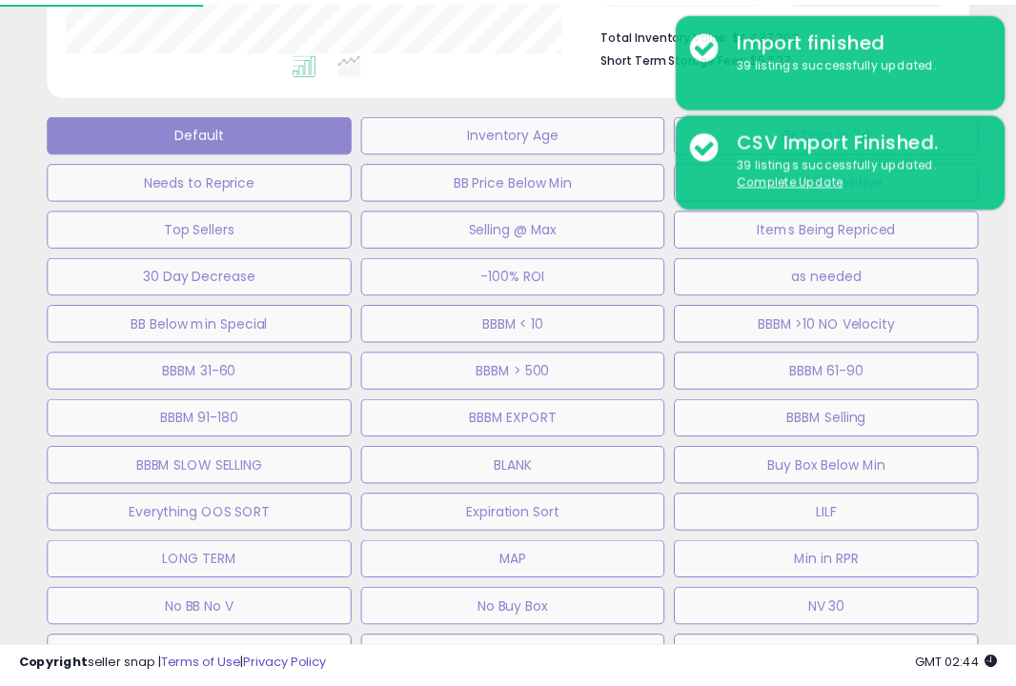
scroll to position [0, 1042]
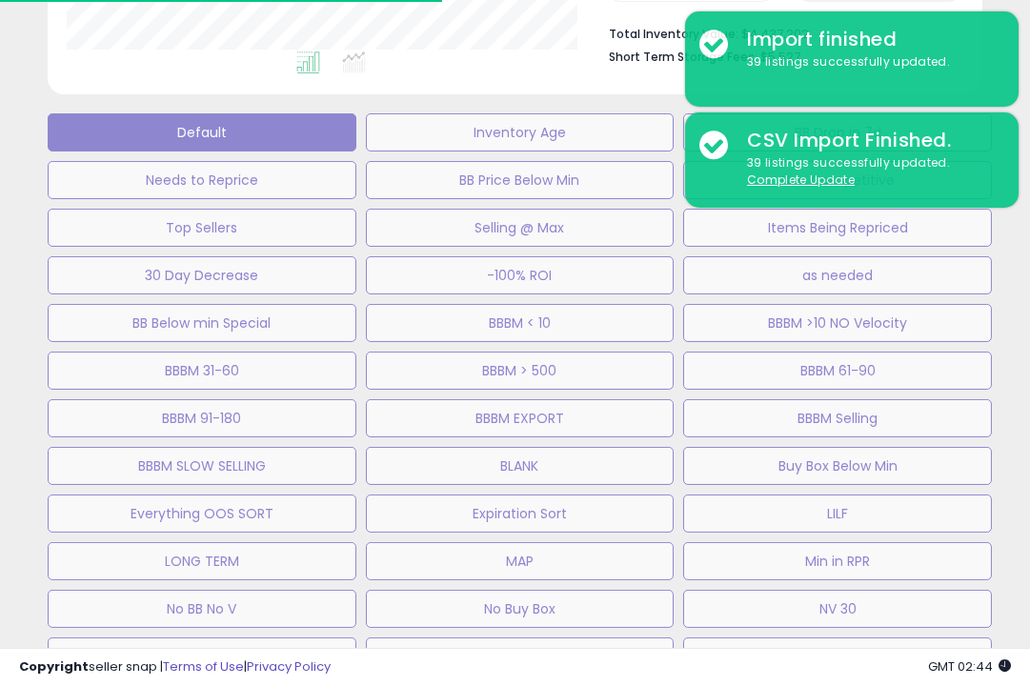
select select "**"
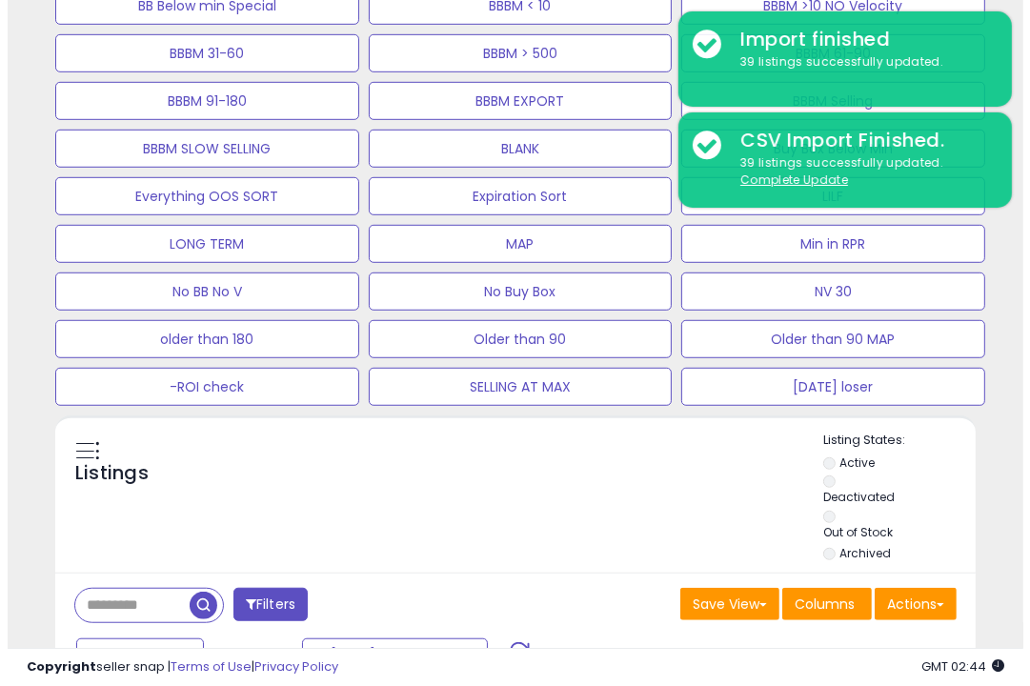
scroll to position [390, 531]
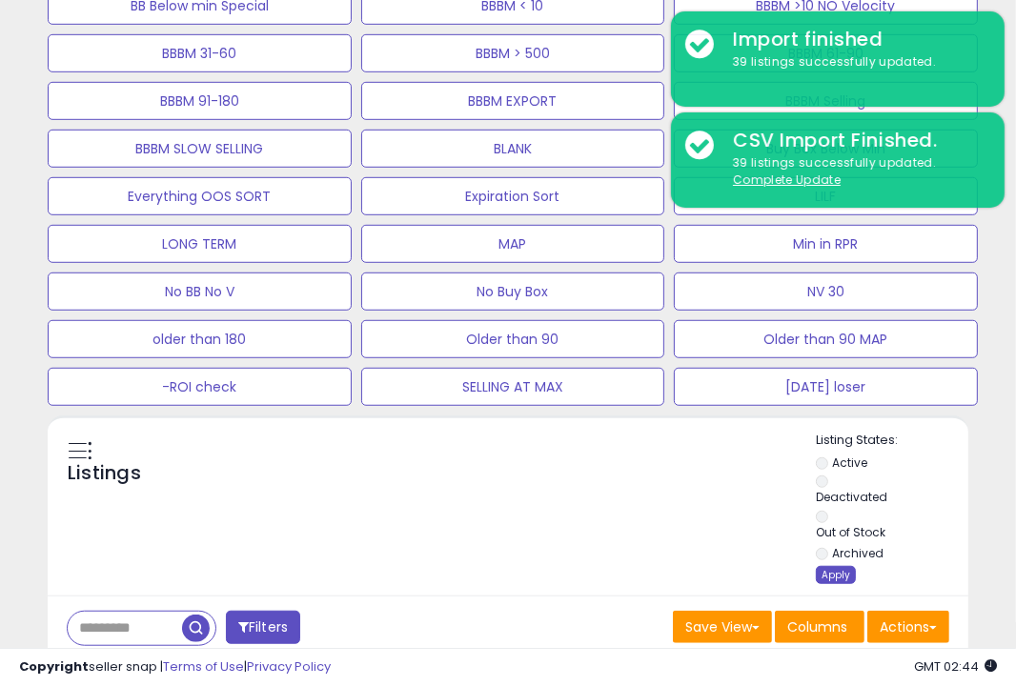
click at [829, 578] on div "Apply" at bounding box center [836, 575] width 40 height 18
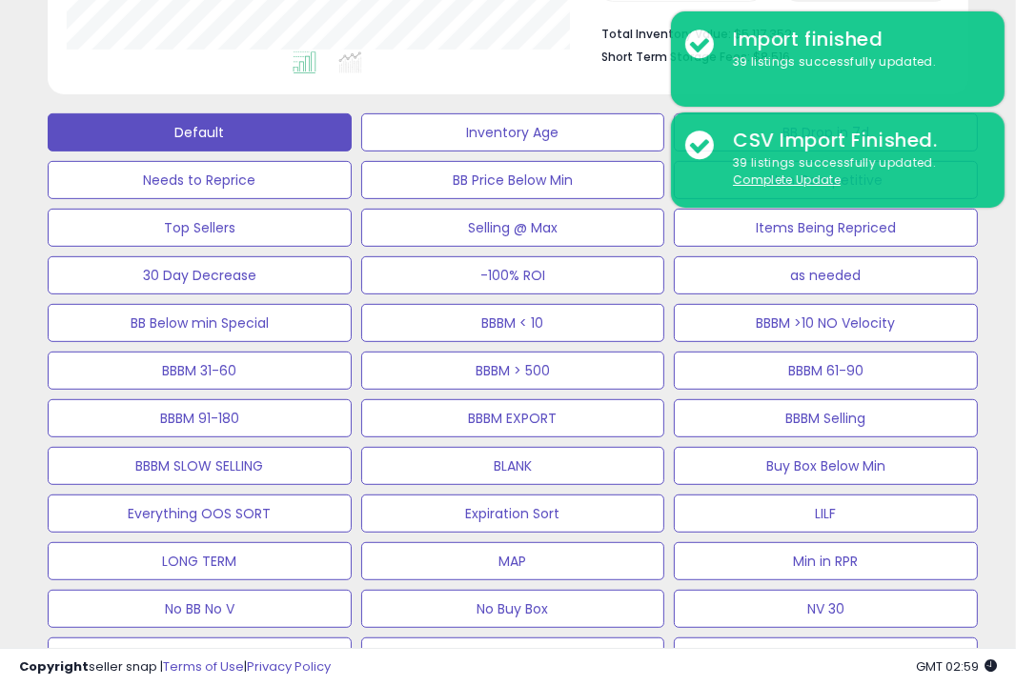
scroll to position [831, 0]
